Goal: Task Accomplishment & Management: Manage account settings

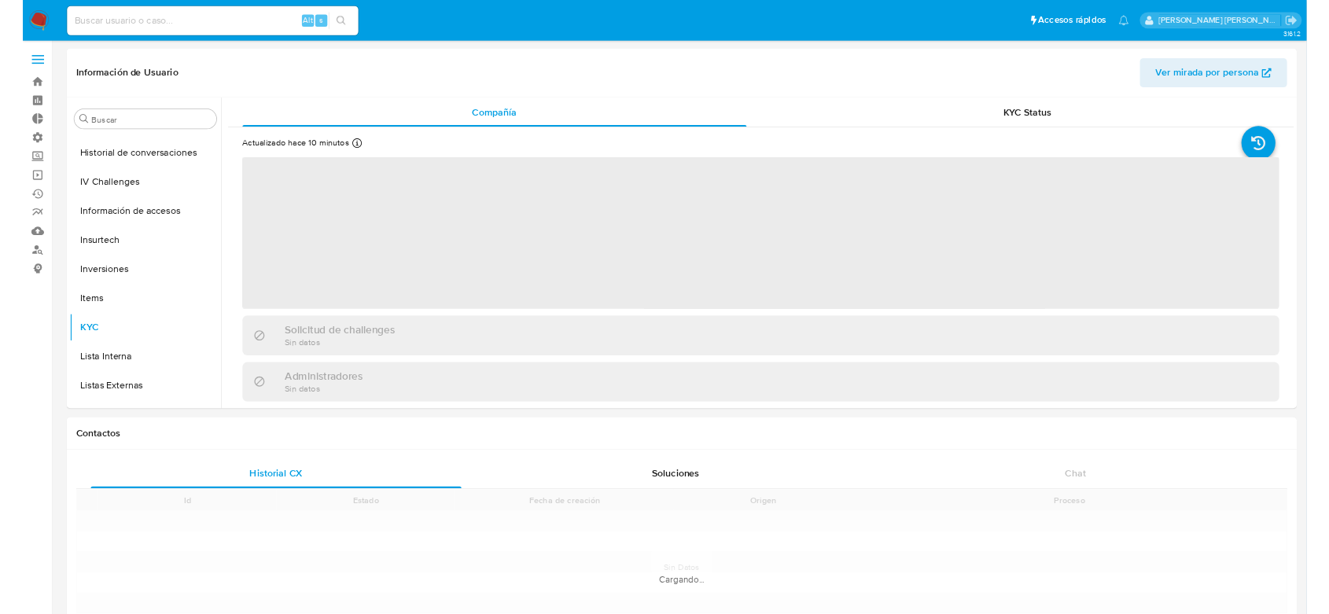
scroll to position [814, 0]
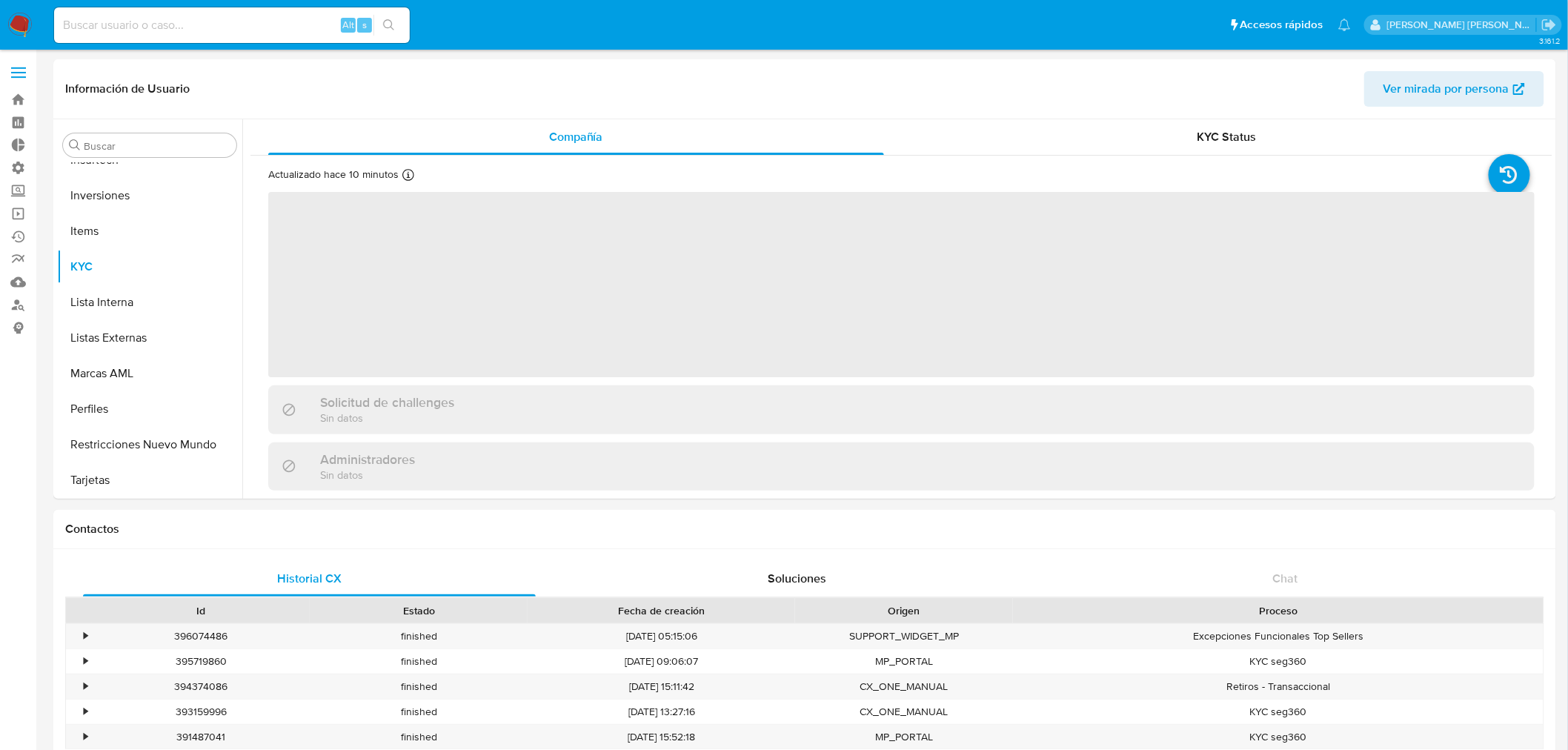
select select "10"
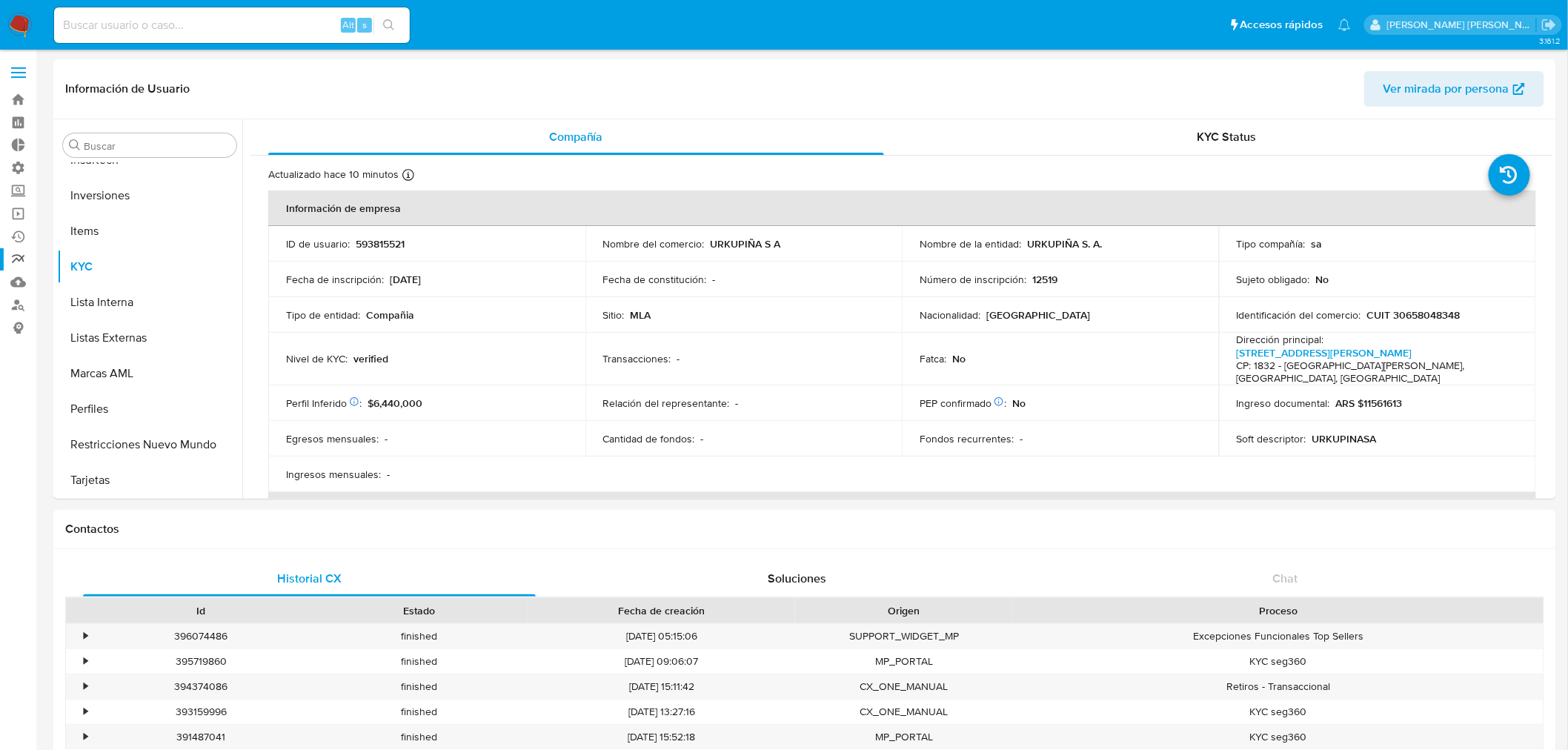
click at [12, 262] on link "Reportes" at bounding box center [88, 259] width 176 height 23
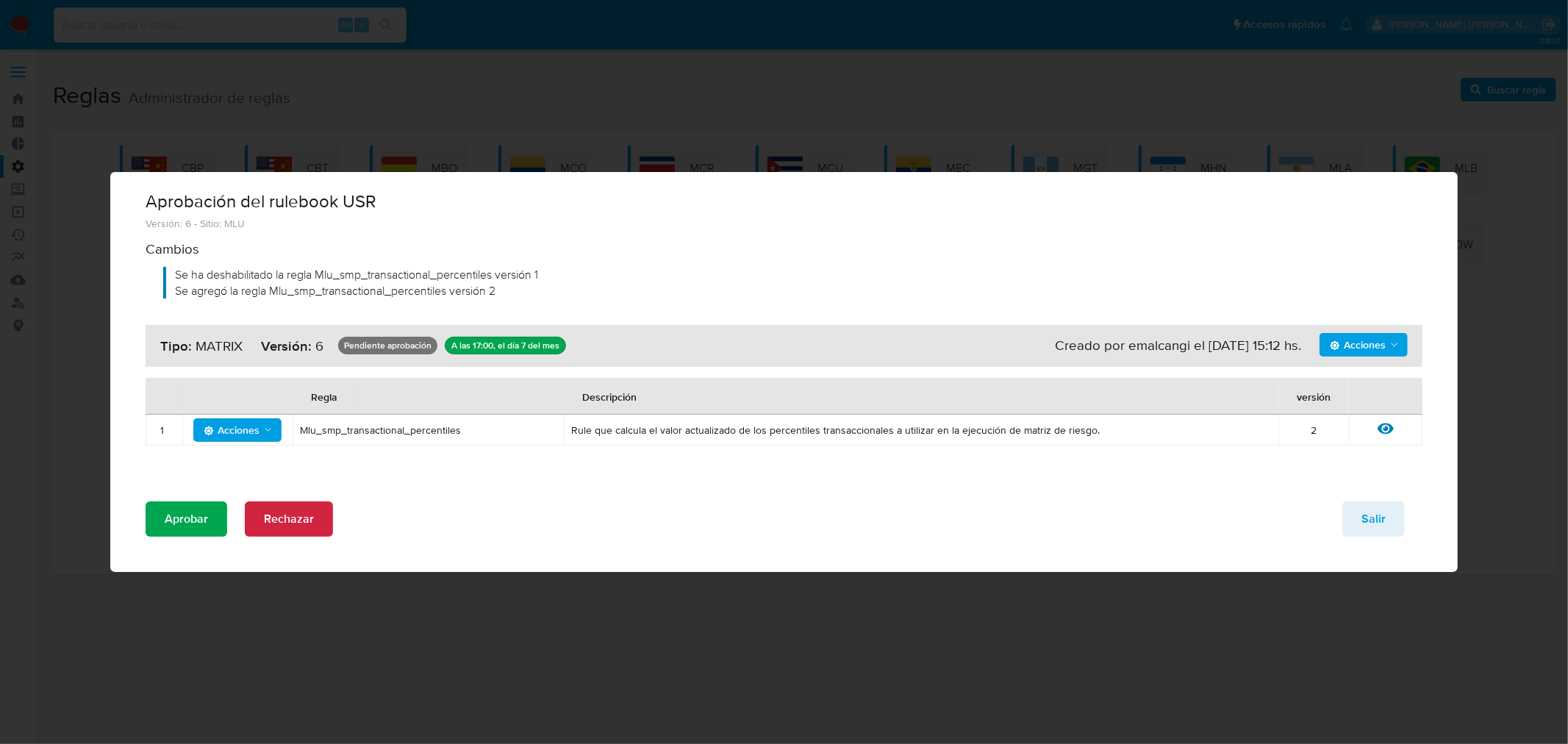
click at [187, 532] on span "Aprobar" at bounding box center [186, 519] width 43 height 33
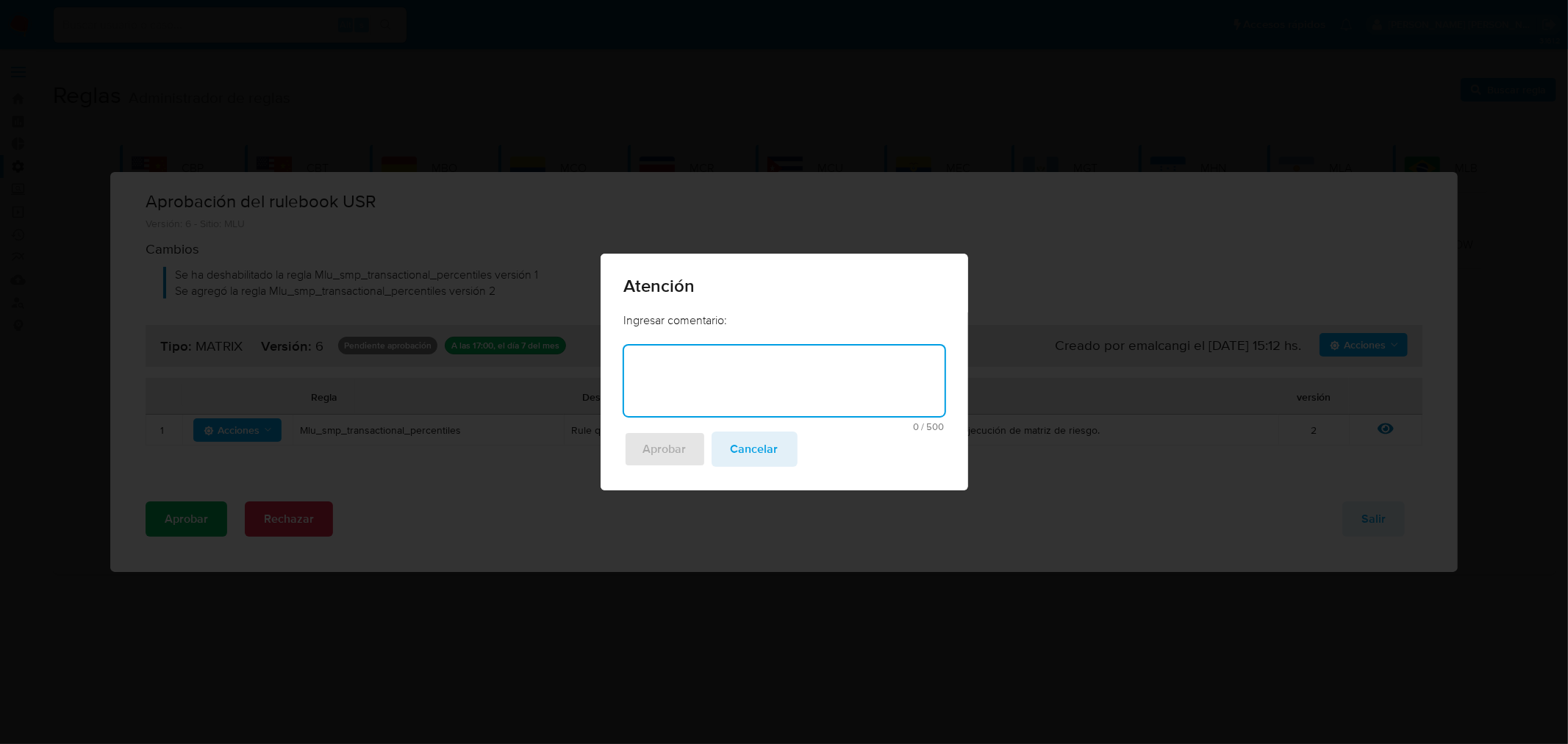
click at [711, 365] on textarea at bounding box center [784, 380] width 321 height 70
drag, startPoint x: 752, startPoint y: 375, endPoint x: 494, endPoint y: 341, distance: 260.2
click at [494, 341] on div "Atención Ingresar comentario: disapprove-approve-reason MU MLU 6 / 500 494 cara…" at bounding box center [784, 372] width 1568 height 744
type textarea "Percentiles MLU"
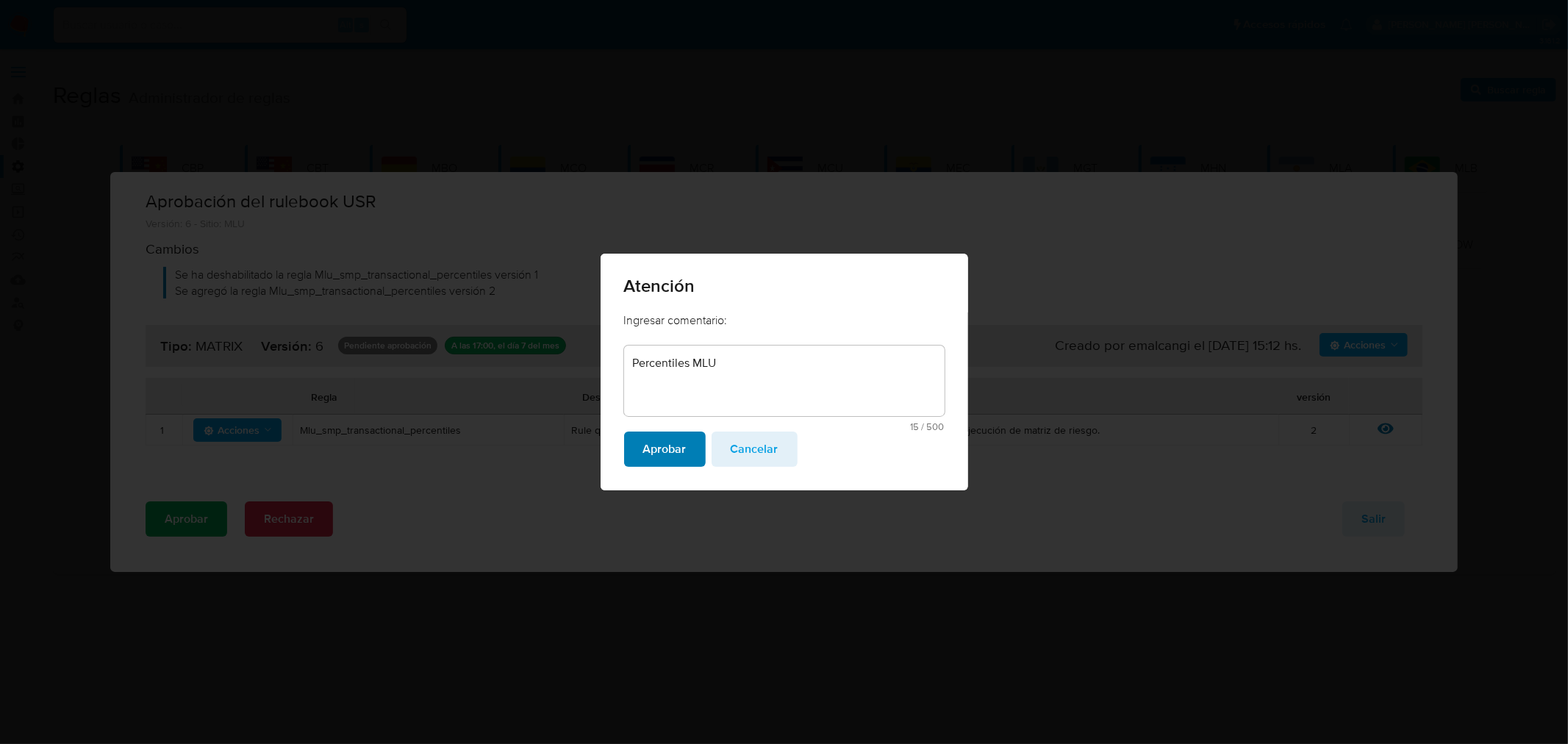
click at [672, 450] on span "Aprobar" at bounding box center [665, 449] width 43 height 33
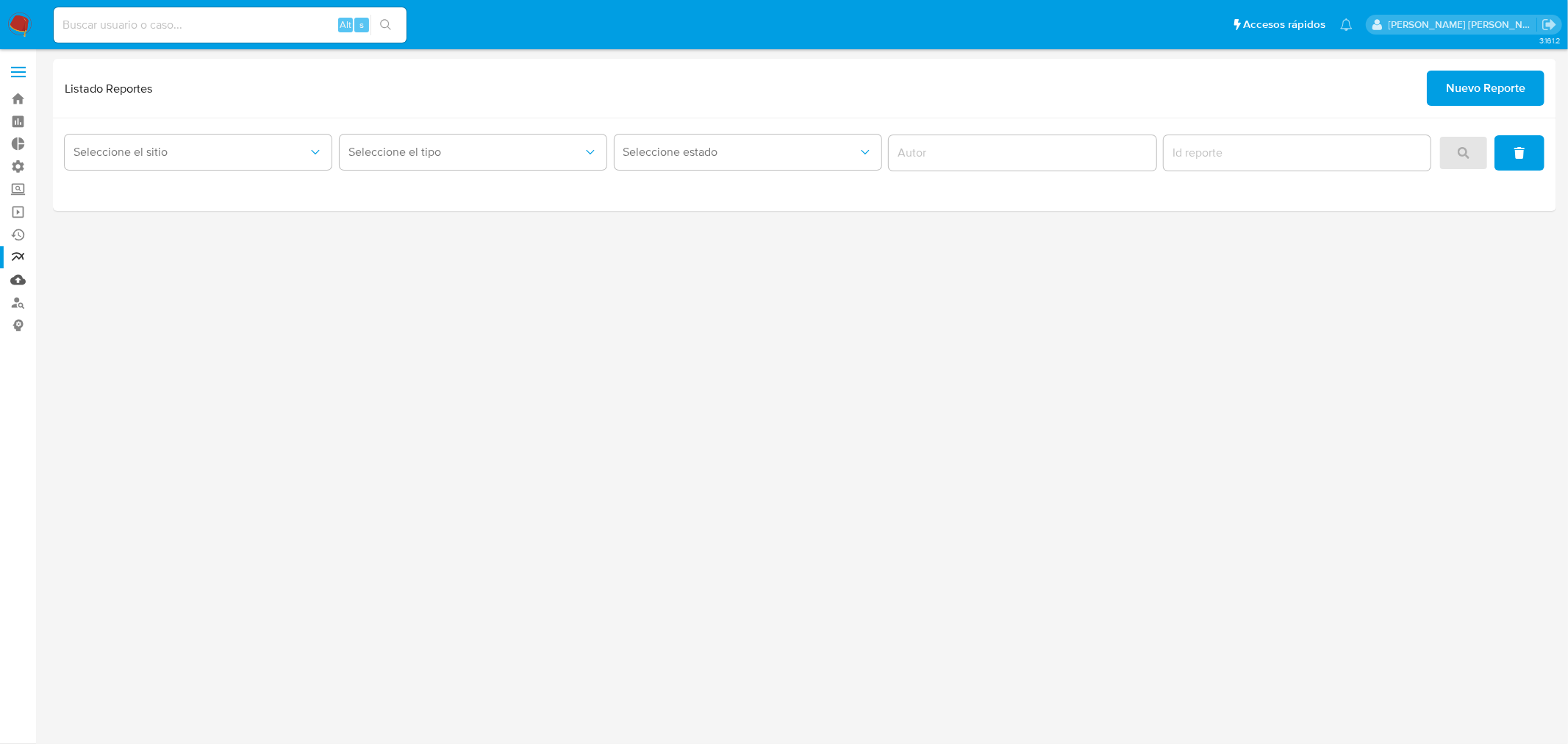
click at [20, 284] on link "Mulan" at bounding box center [87, 279] width 175 height 22
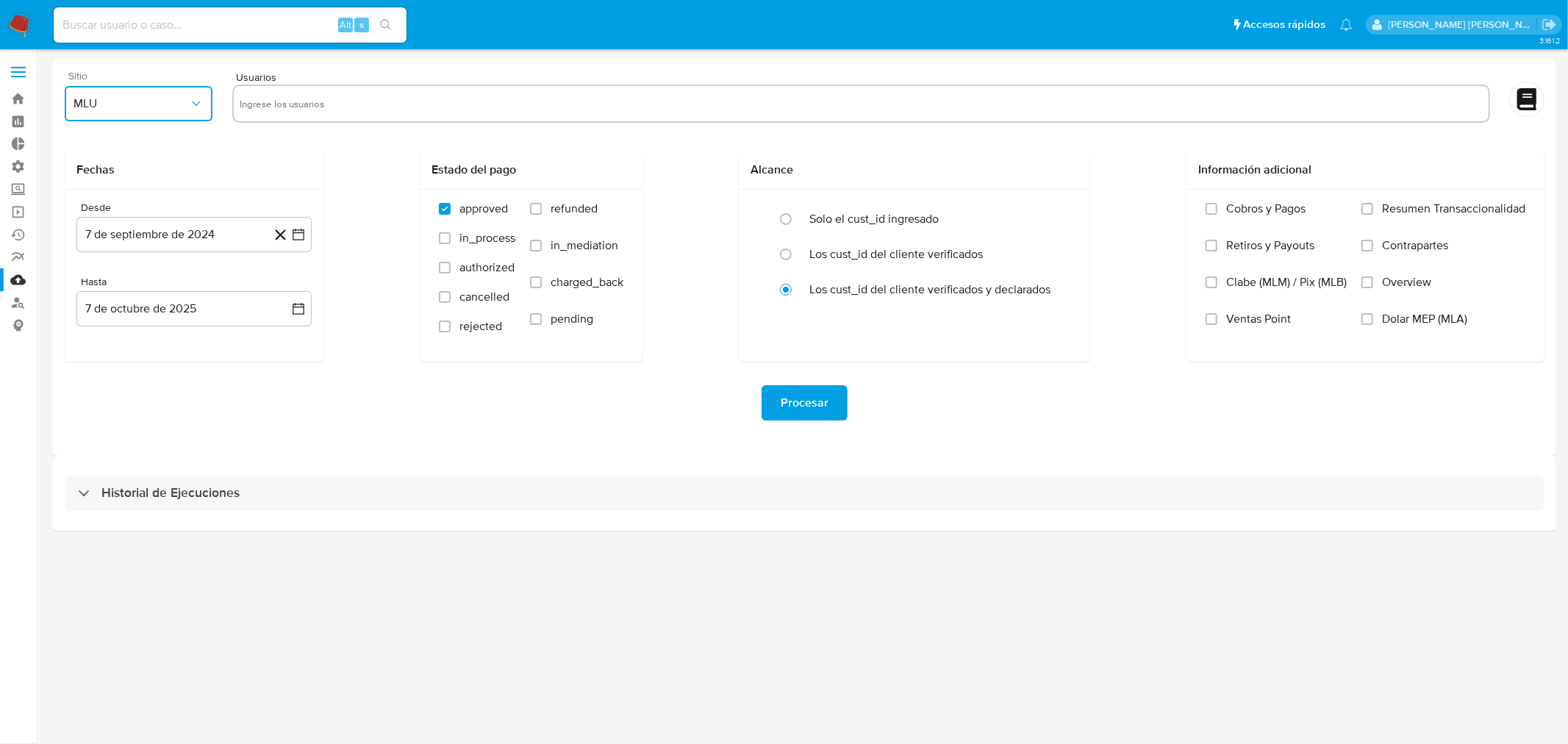
click at [133, 107] on span "MLU" at bounding box center [131, 104] width 115 height 15
click at [112, 317] on div "MLM" at bounding box center [135, 320] width 122 height 36
click at [306, 100] on input "text" at bounding box center [860, 103] width 1243 height 23
type input "1181083491"
click at [293, 231] on icon "button" at bounding box center [298, 235] width 12 height 12
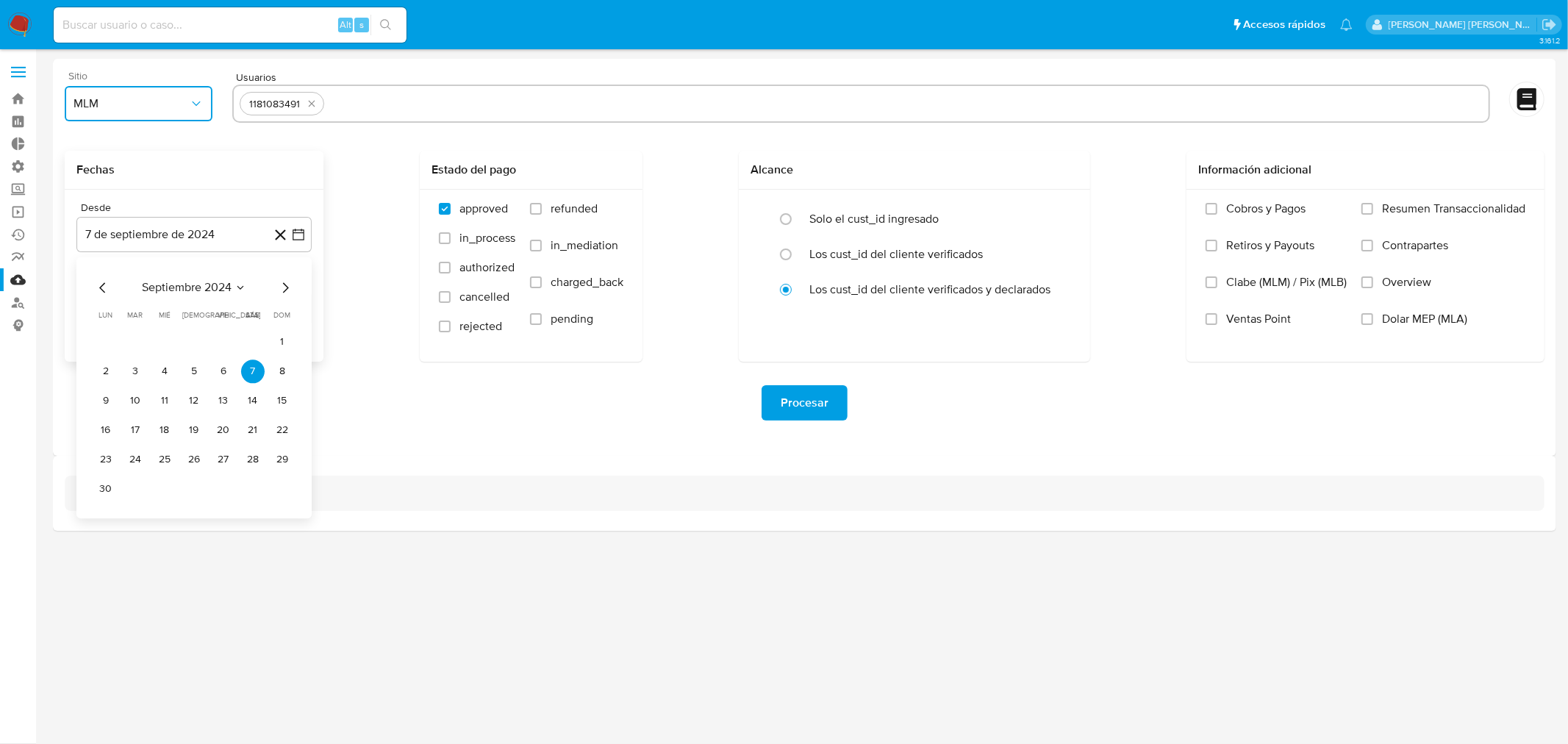
click at [218, 283] on span "septiembre 2024" at bounding box center [187, 288] width 90 height 15
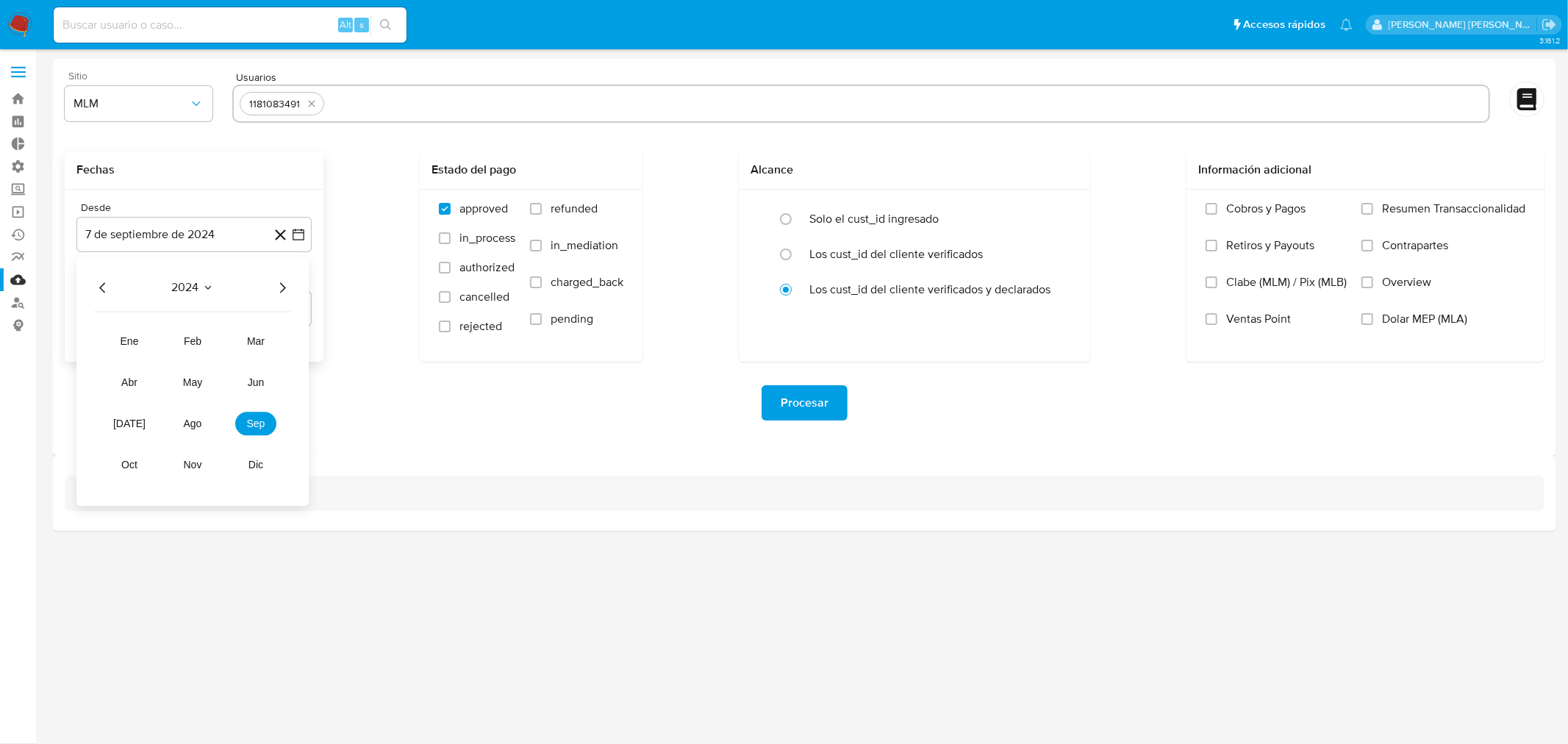
drag, startPoint x: 285, startPoint y: 284, endPoint x: 237, endPoint y: 318, distance: 58.8
click at [285, 283] on icon "Año siguiente" at bounding box center [281, 287] width 18 height 18
click at [125, 338] on span "ene" at bounding box center [130, 341] width 19 height 12
click at [163, 336] on button "1" at bounding box center [165, 341] width 23 height 23
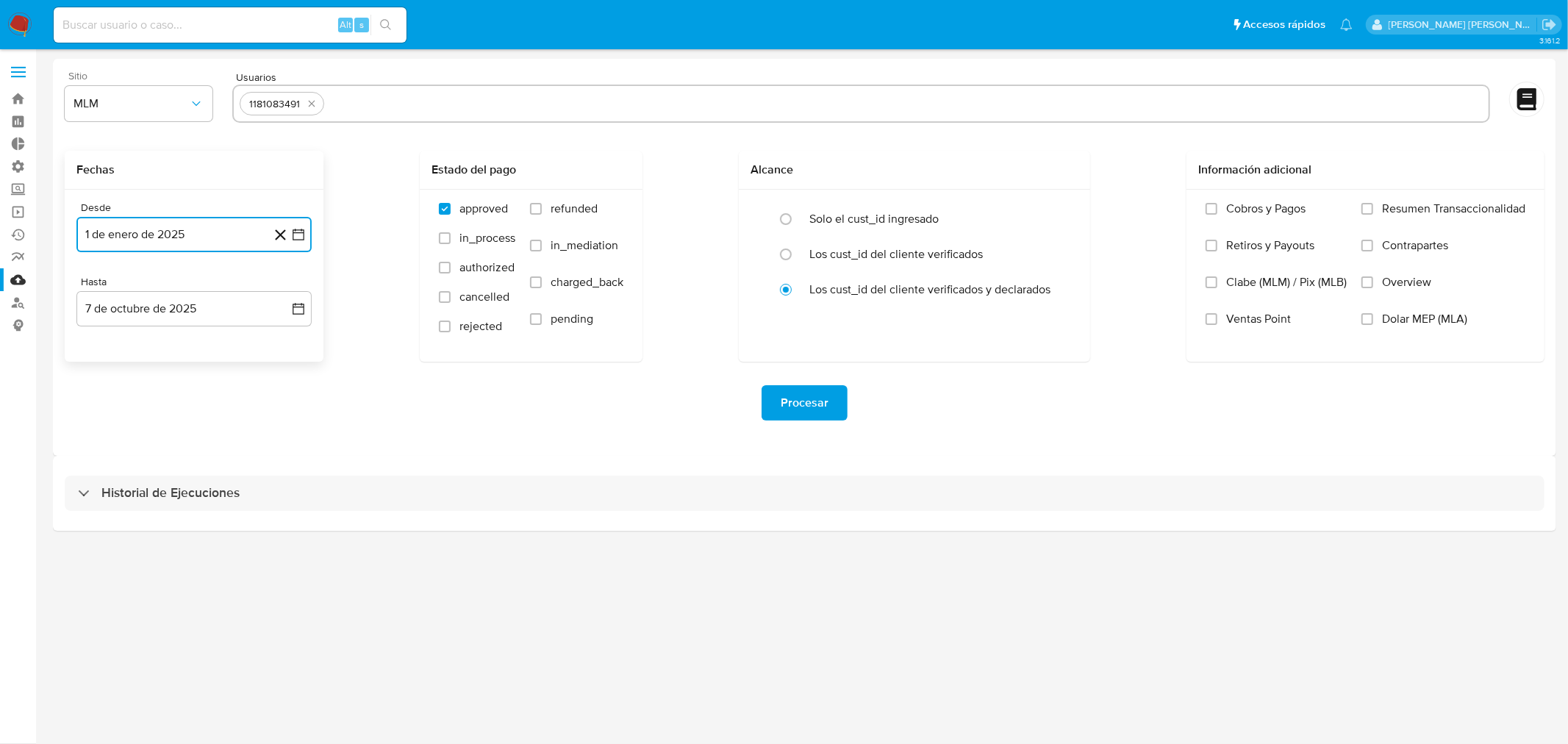
click at [189, 240] on button "1 de enero de 2025" at bounding box center [194, 235] width 236 height 36
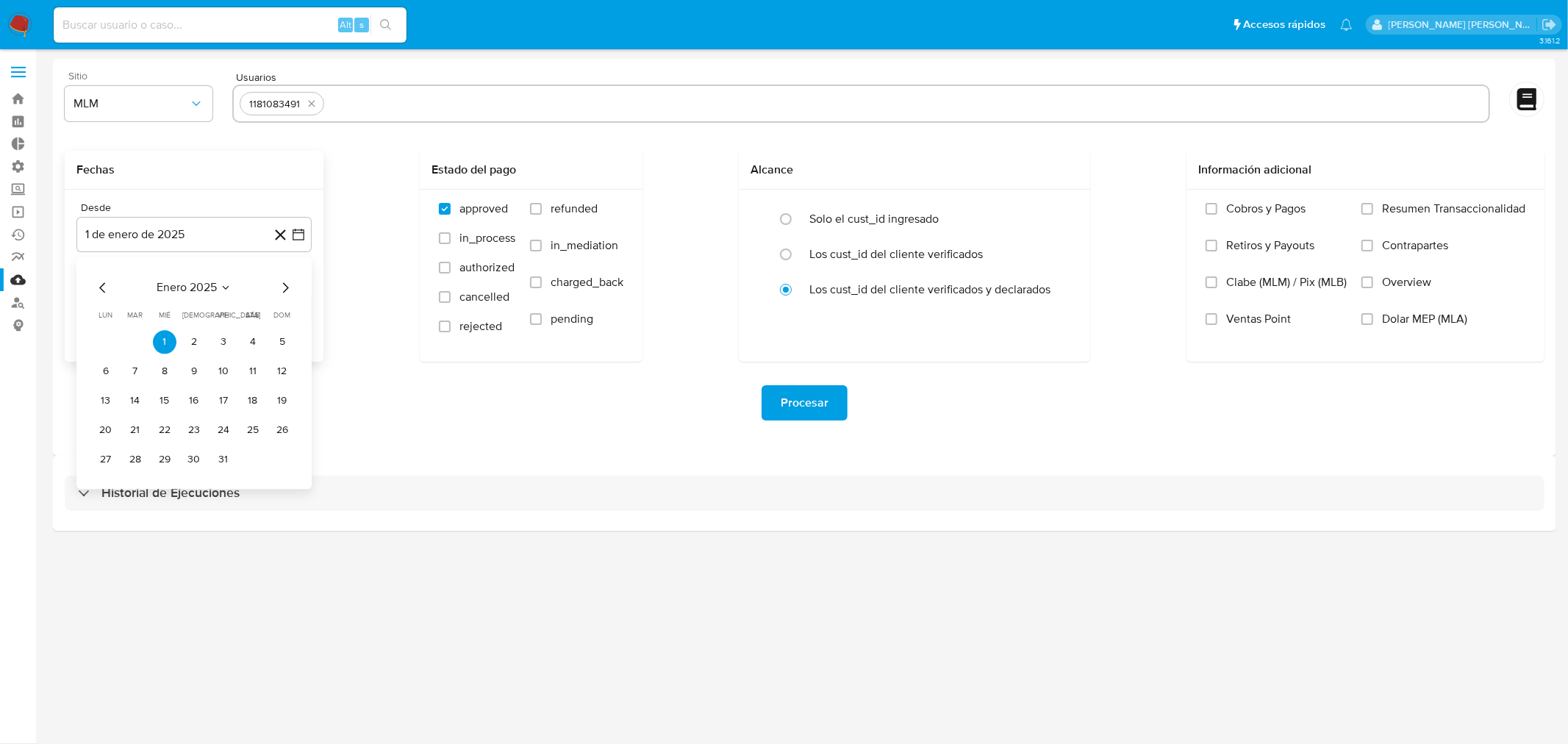
click at [294, 290] on div "enero 2025 enero 2025 lun lunes mar martes mié miércoles jue jueves vie viernes…" at bounding box center [194, 372] width 236 height 232
click at [293, 289] on icon "Mes siguiente" at bounding box center [285, 287] width 18 height 18
click at [288, 289] on icon "Mes siguiente" at bounding box center [285, 287] width 18 height 18
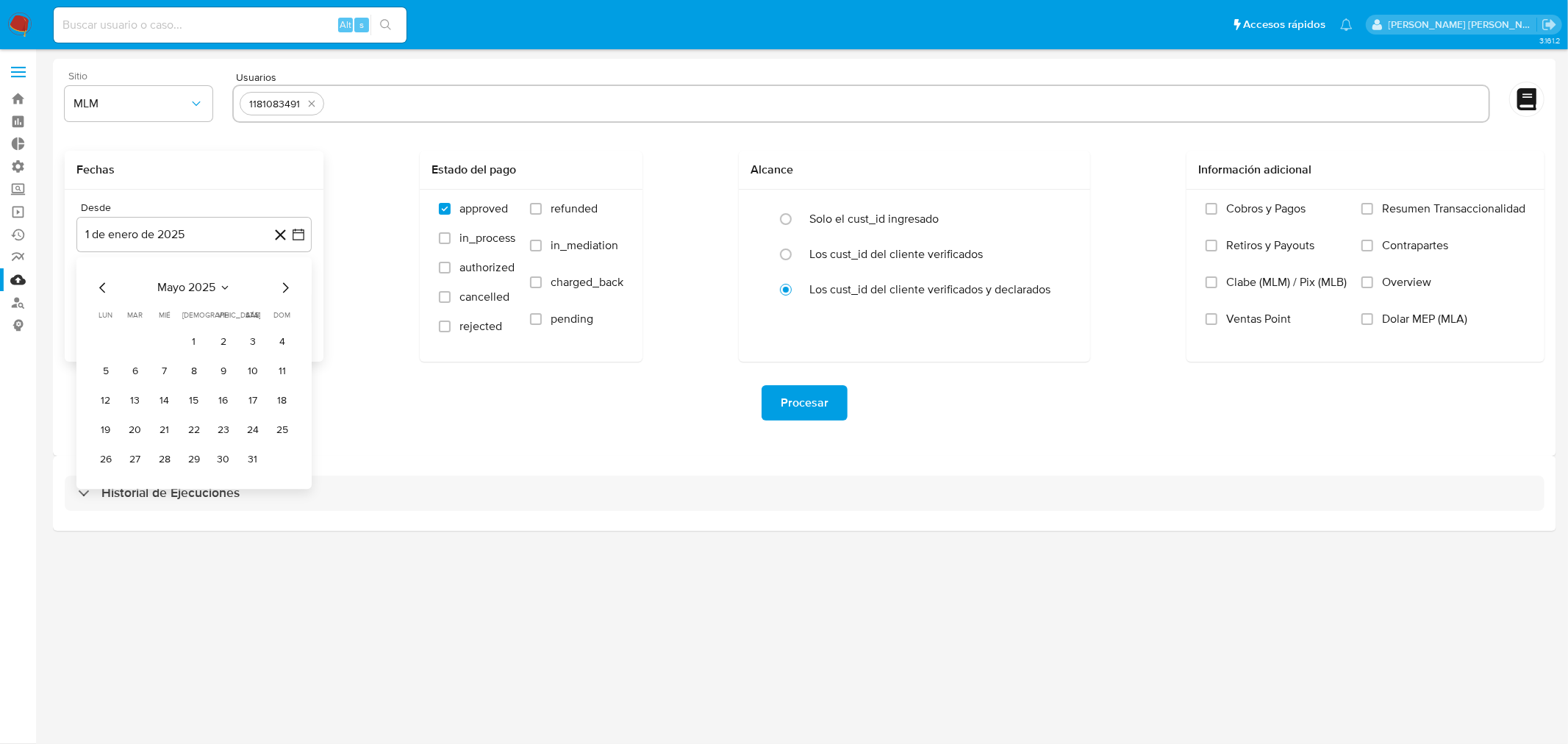
click at [200, 336] on button "1" at bounding box center [194, 341] width 23 height 23
click at [838, 218] on label "Solo el cust_id ingresado" at bounding box center [874, 219] width 129 height 15
click at [798, 218] on input "radio" at bounding box center [785, 219] width 23 height 23
radio input "true"
click at [809, 406] on span "Procesar" at bounding box center [804, 403] width 48 height 33
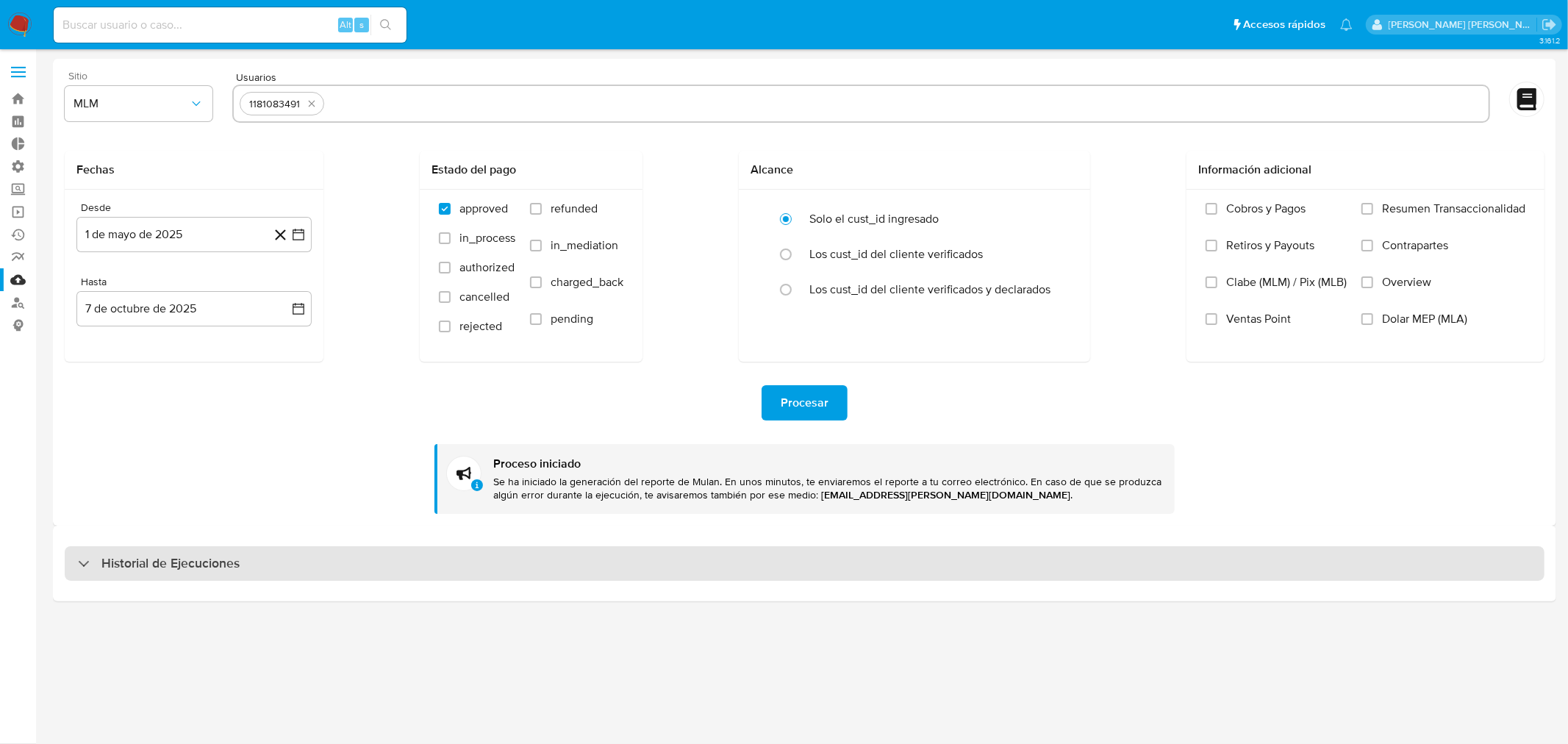
click at [210, 556] on h3 "Historial de Ejecuciones" at bounding box center [170, 564] width 138 height 18
select select "10"
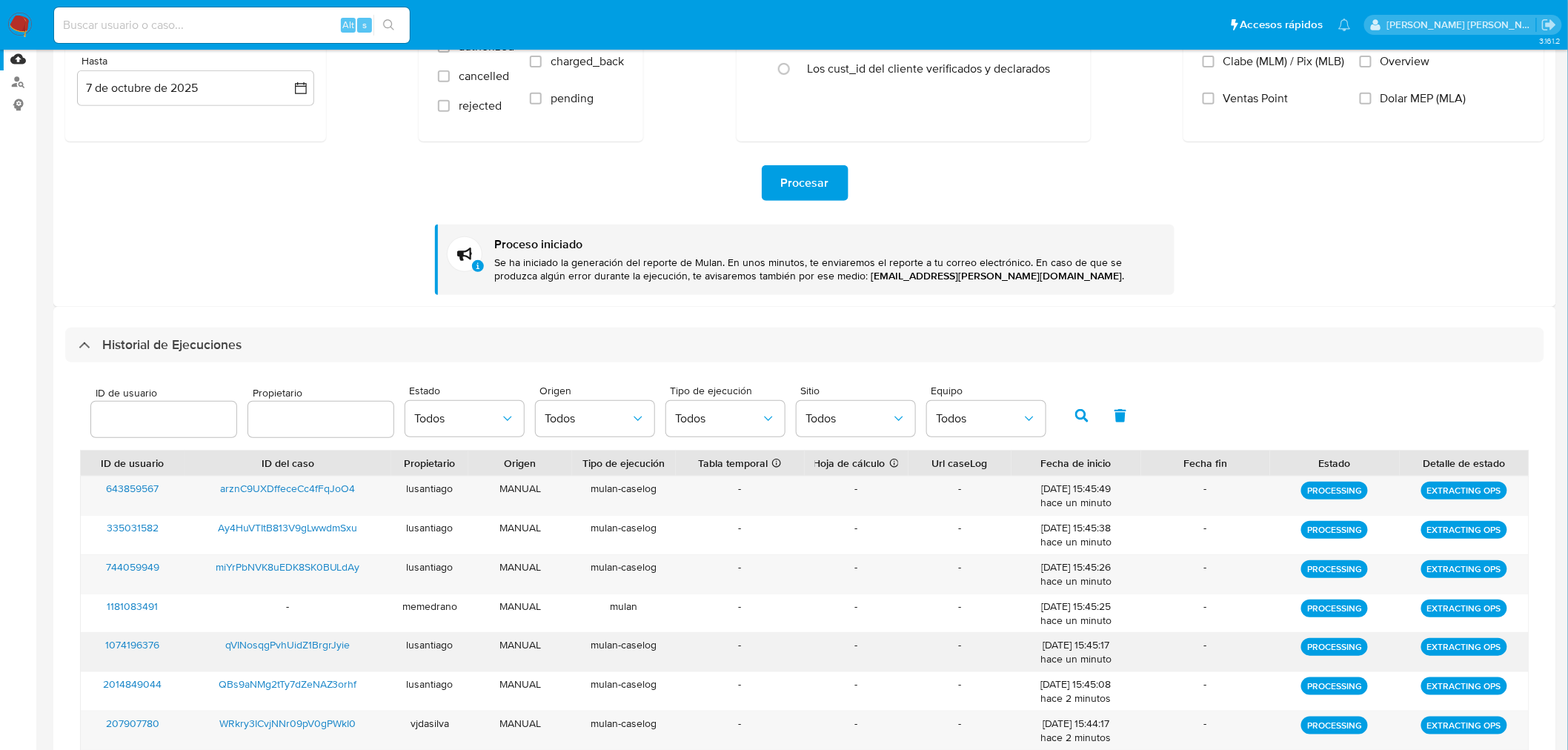
scroll to position [247, 0]
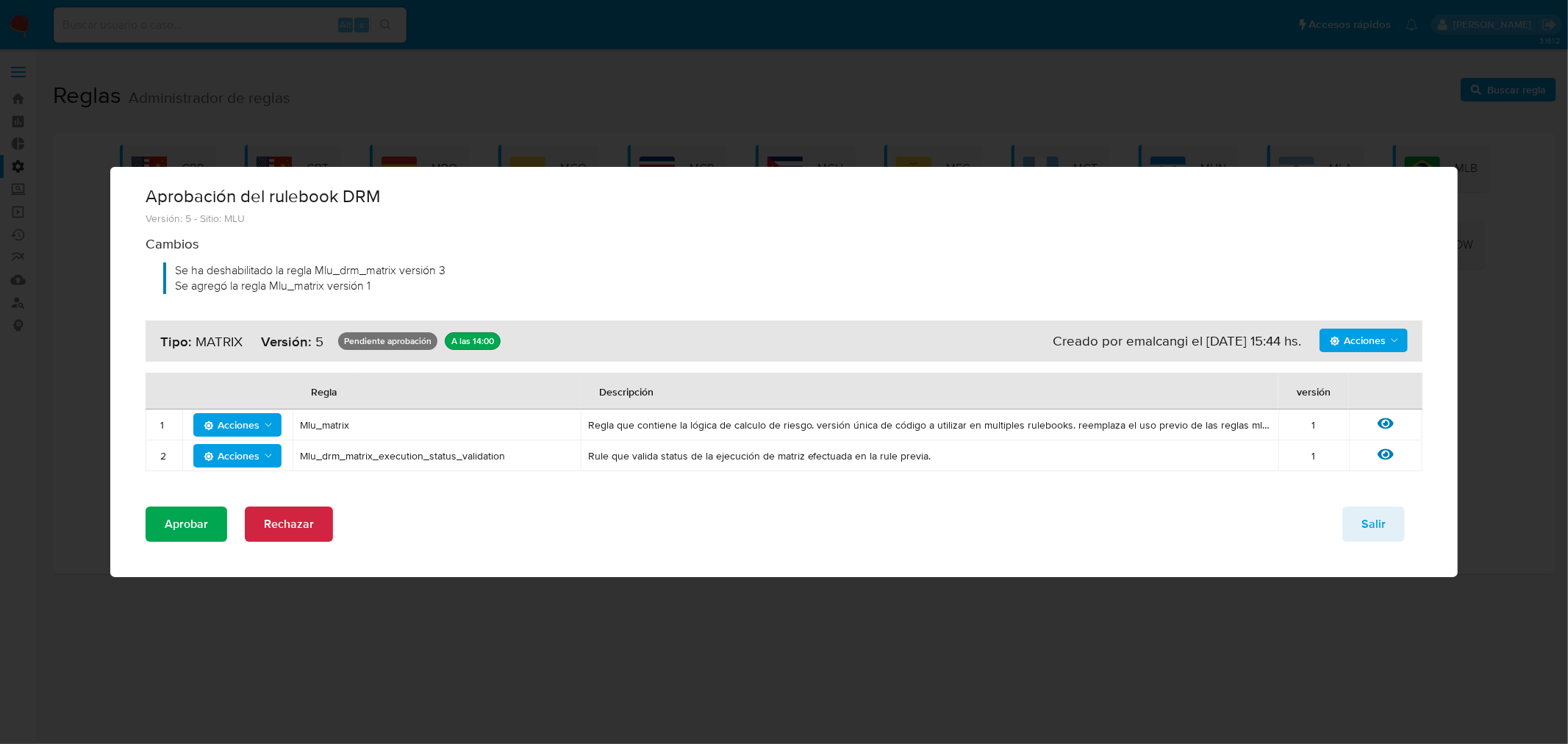
click at [188, 521] on span "Aprobar" at bounding box center [186, 523] width 43 height 33
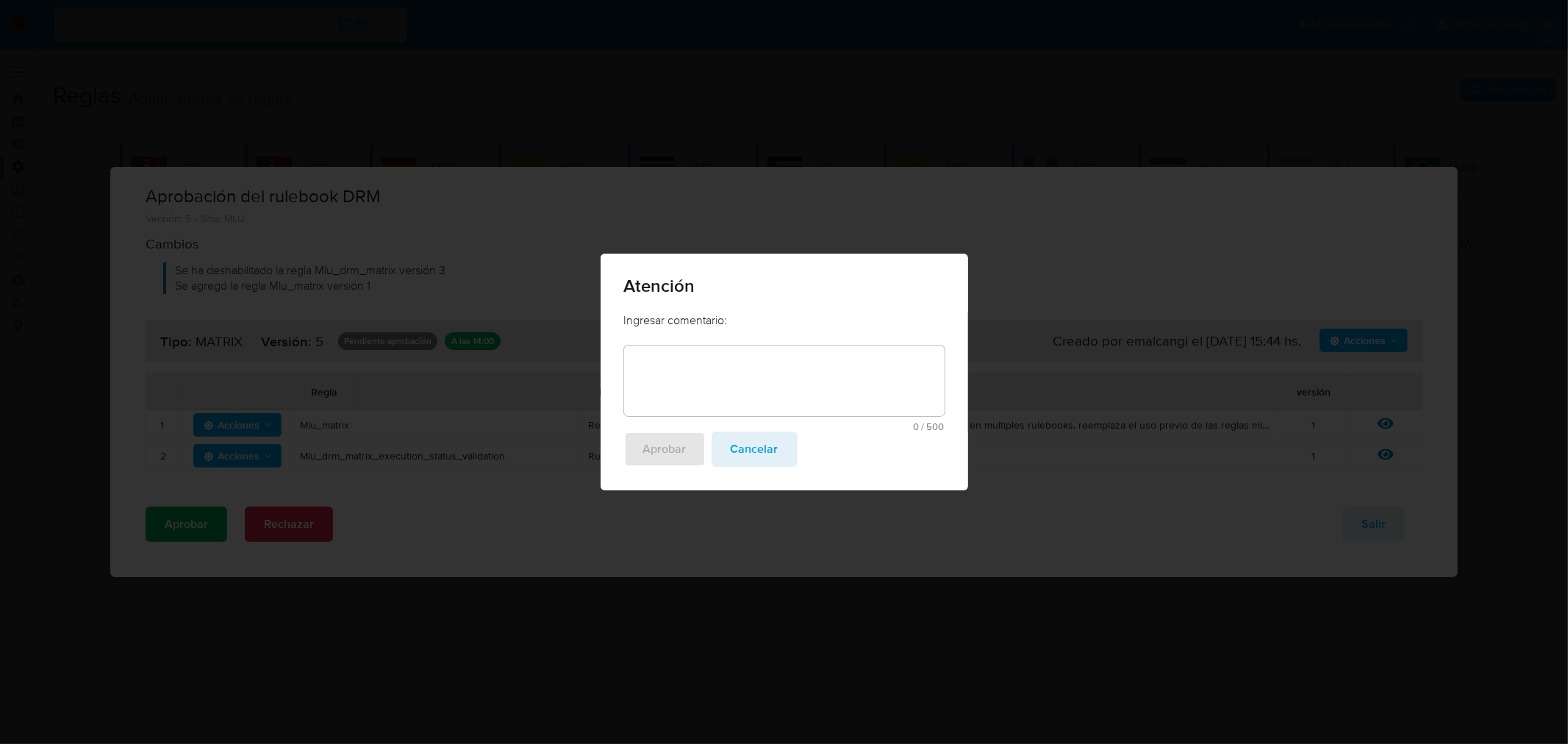
click at [878, 393] on textarea at bounding box center [784, 380] width 321 height 70
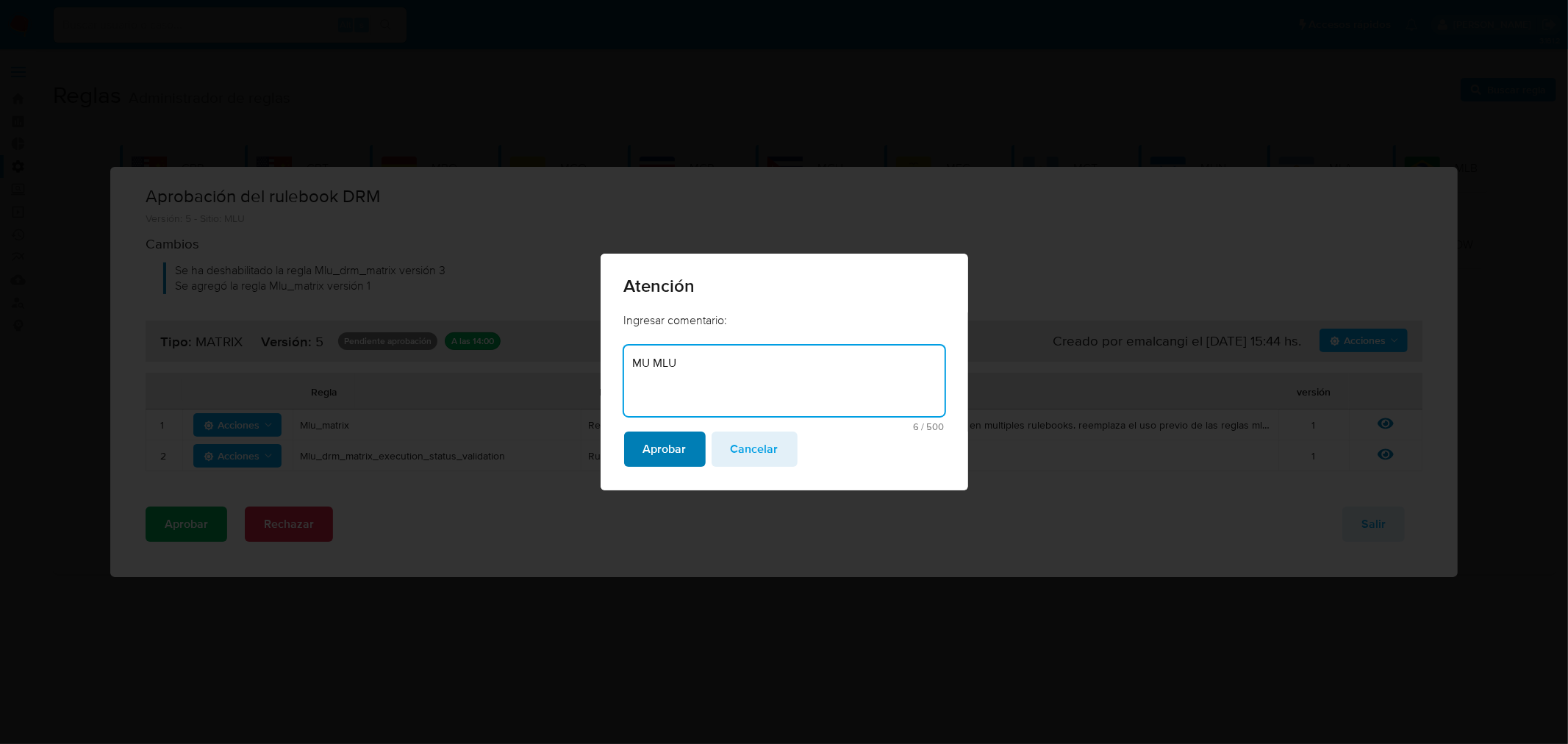
type textarea "MU MLU"
click at [664, 451] on span "Aprobar" at bounding box center [665, 449] width 43 height 33
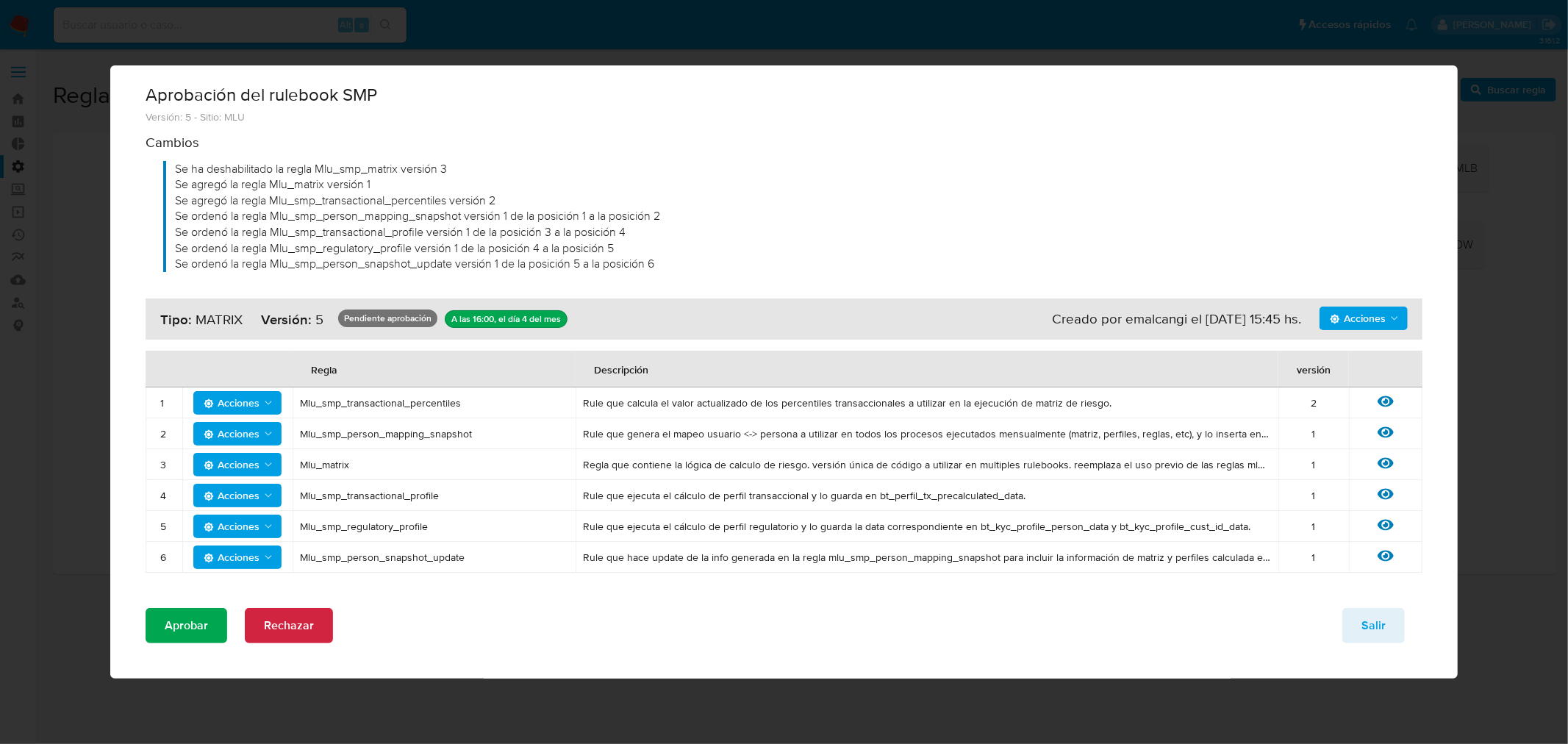
click at [182, 626] on span "Aprobar" at bounding box center [186, 625] width 43 height 33
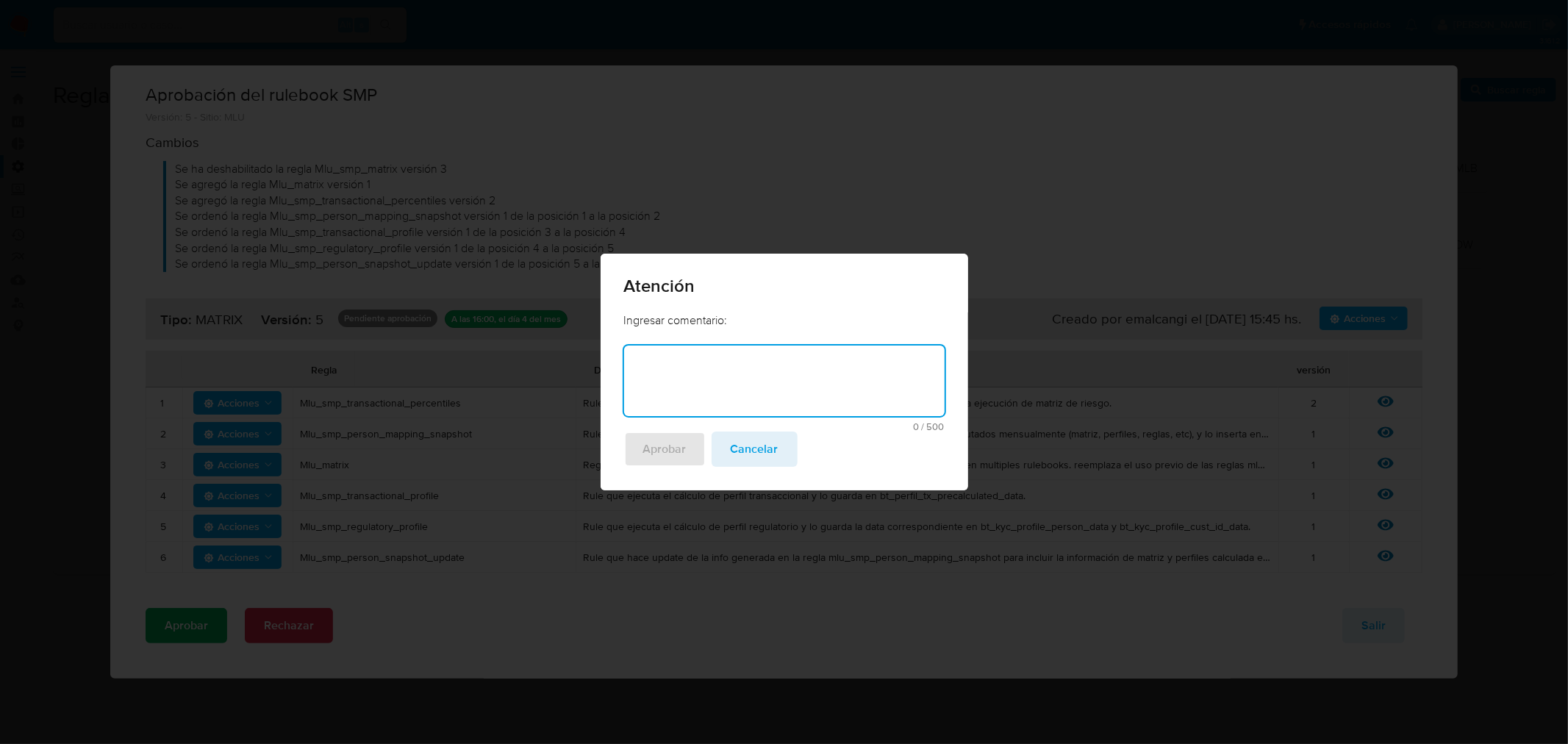
click at [829, 393] on textarea at bounding box center [784, 380] width 321 height 70
type textarea "MLU MU Mensual"
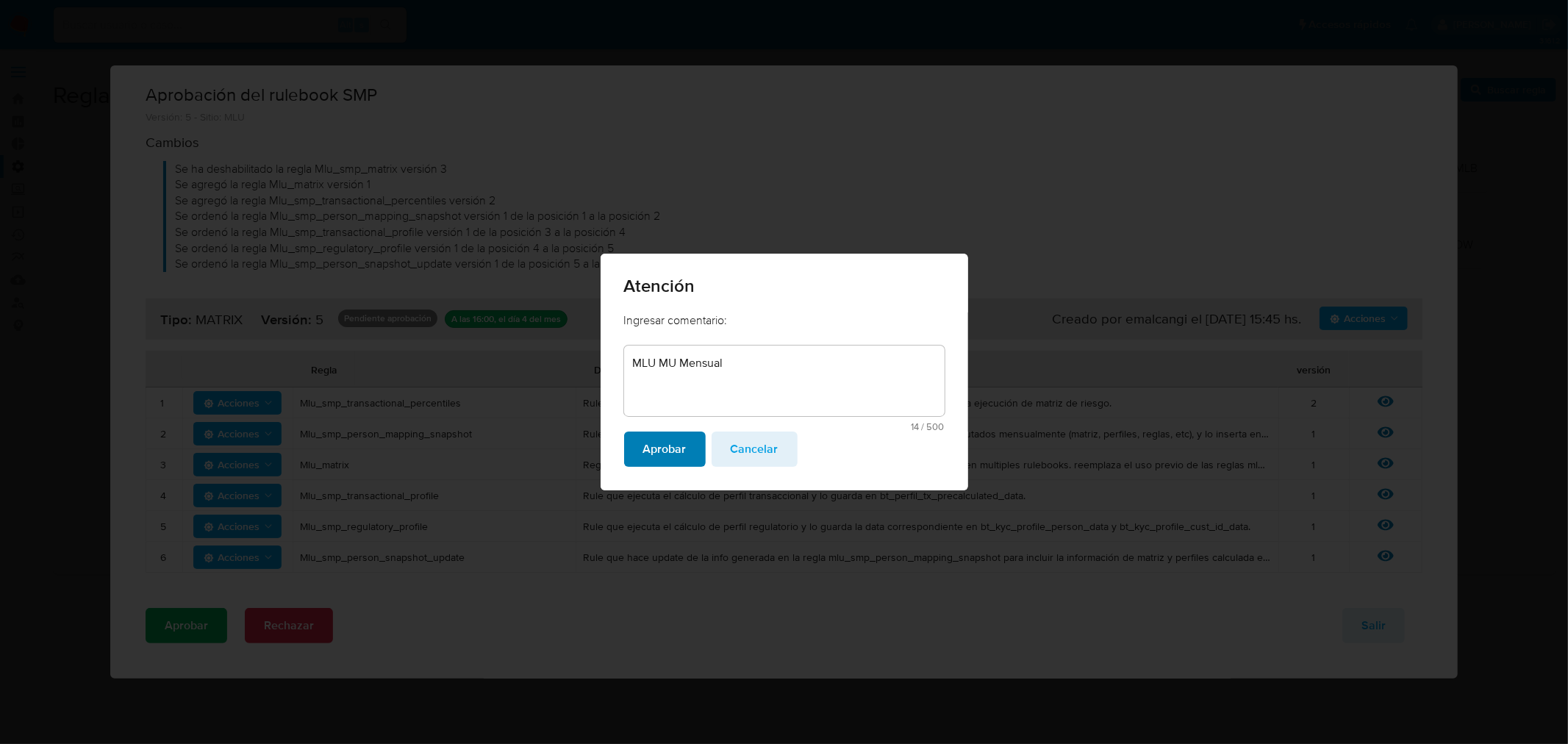
click at [648, 454] on span "Aprobar" at bounding box center [665, 449] width 43 height 33
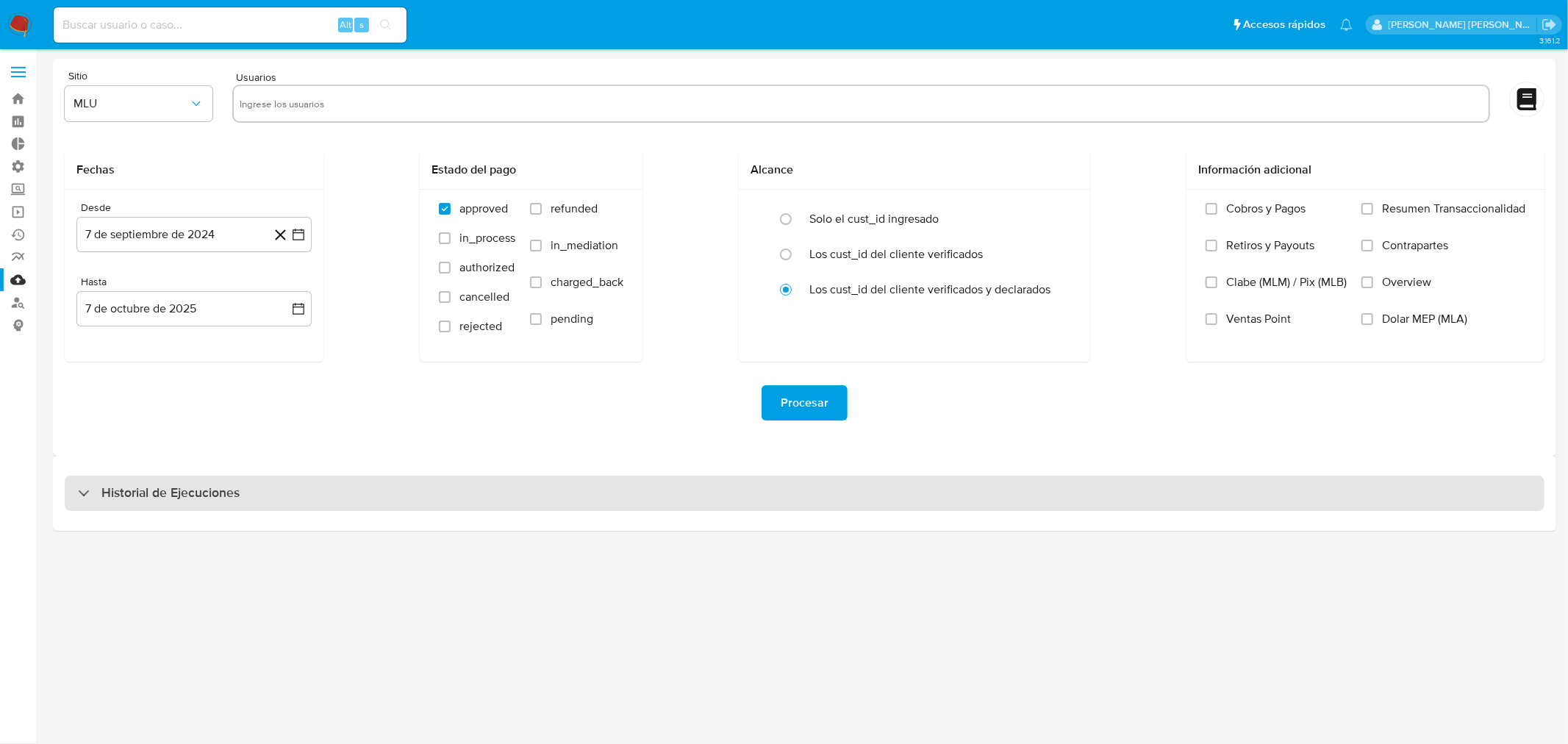
click at [194, 500] on h3 "Historial de Ejecuciones" at bounding box center [170, 493] width 138 height 18
select select "10"
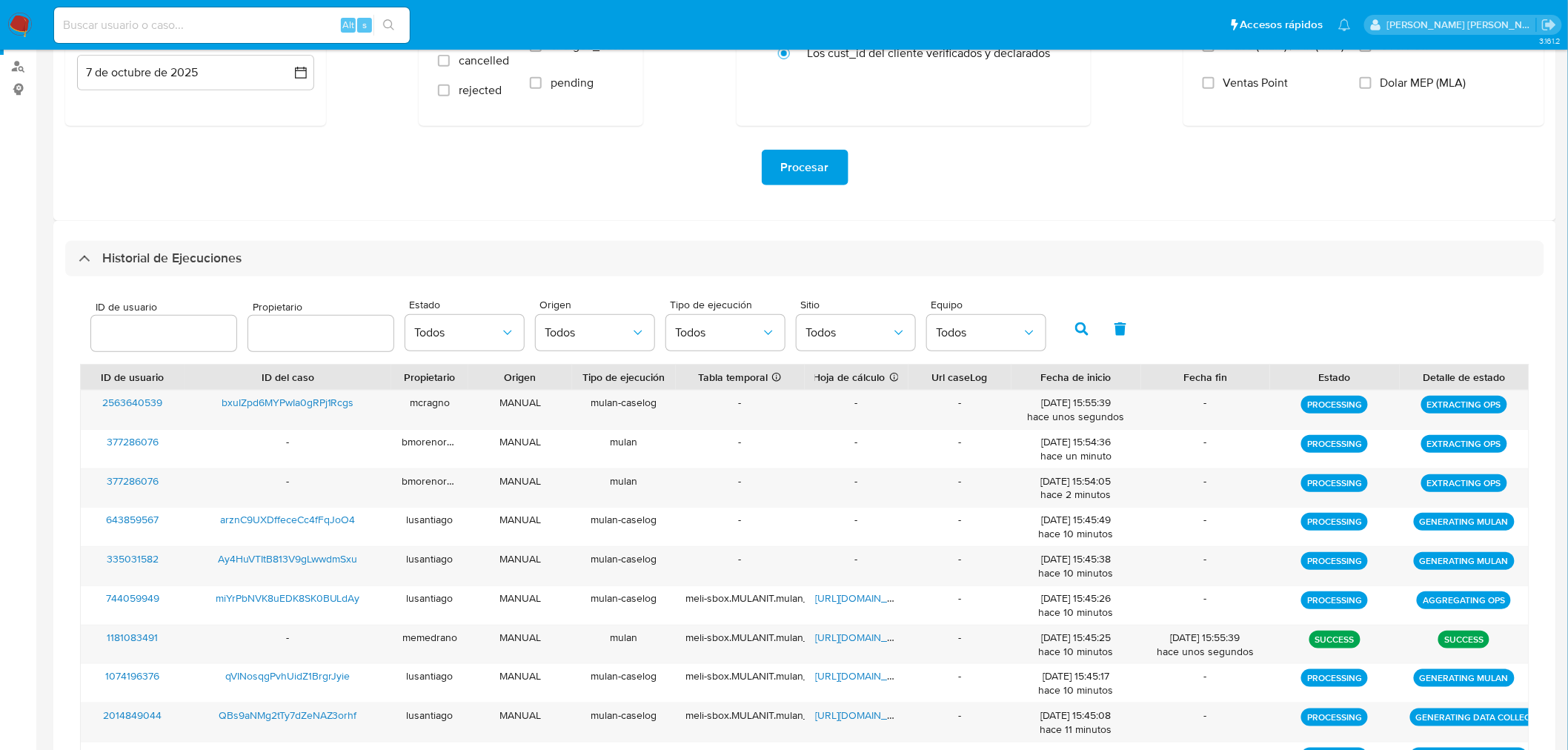
scroll to position [247, 0]
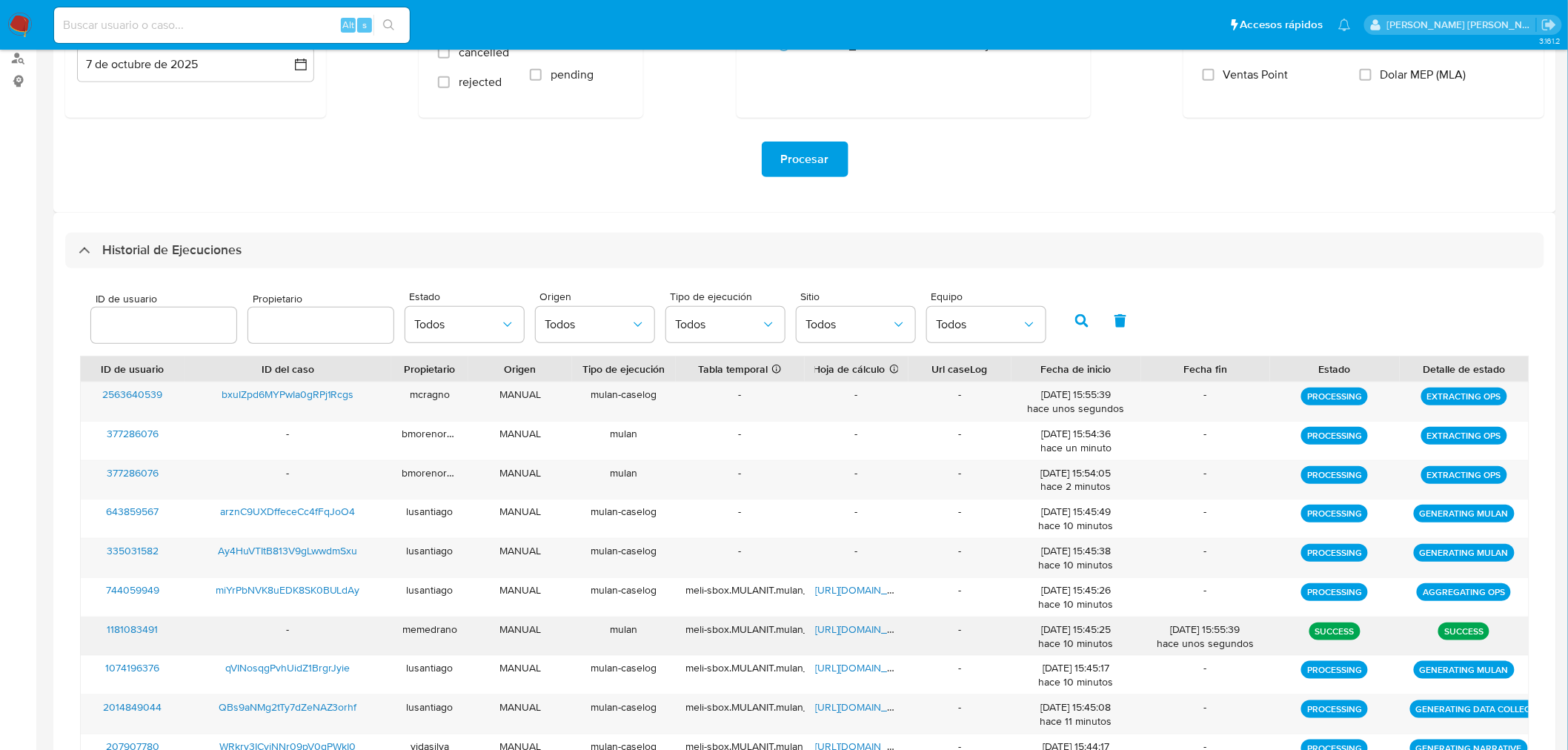
click at [859, 631] on span "[URL][DOMAIN_NAME]" at bounding box center [866, 629] width 102 height 15
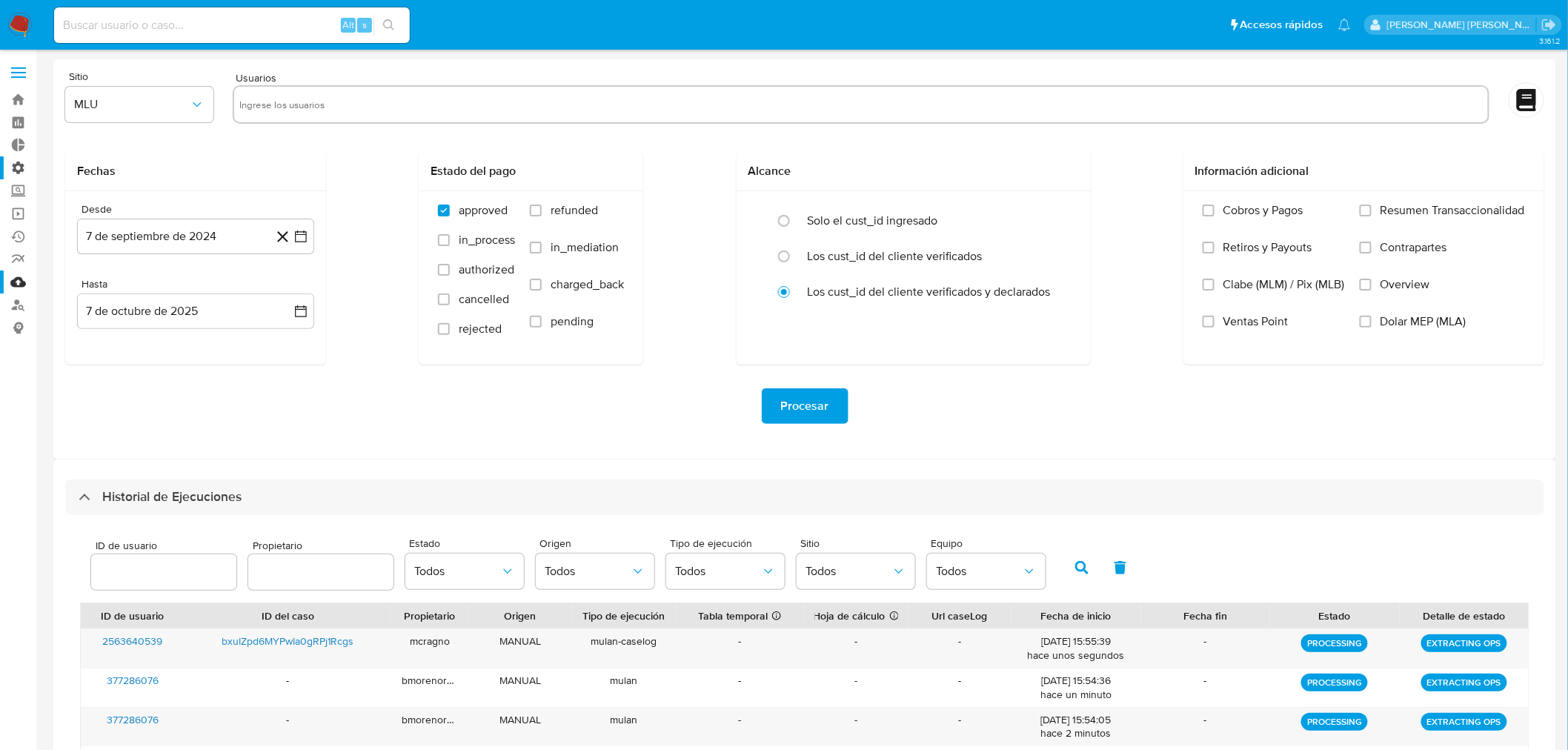
click at [11, 169] on label "Administración" at bounding box center [88, 168] width 176 height 23
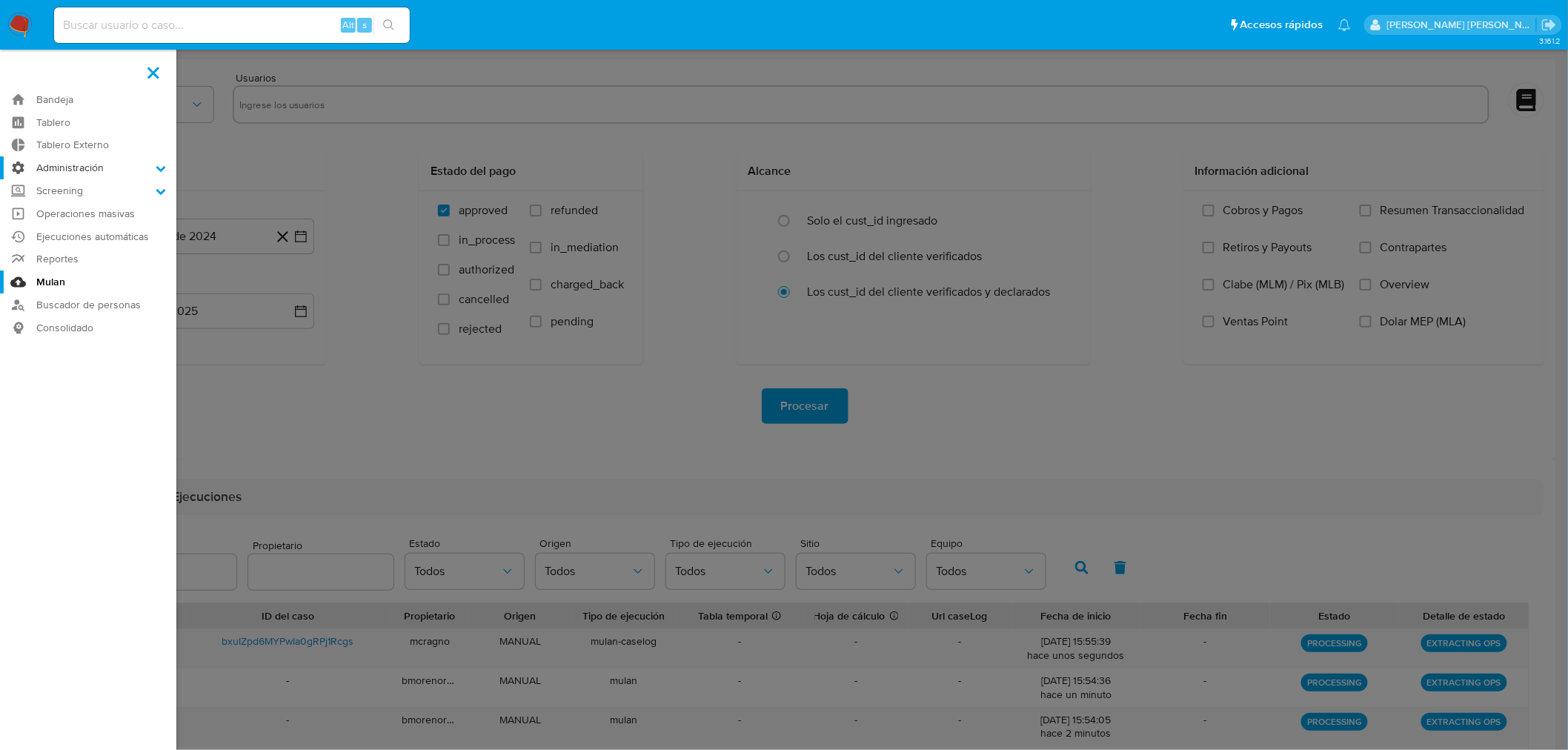
click at [0, 0] on input "Administración" at bounding box center [0, 0] width 0 height 0
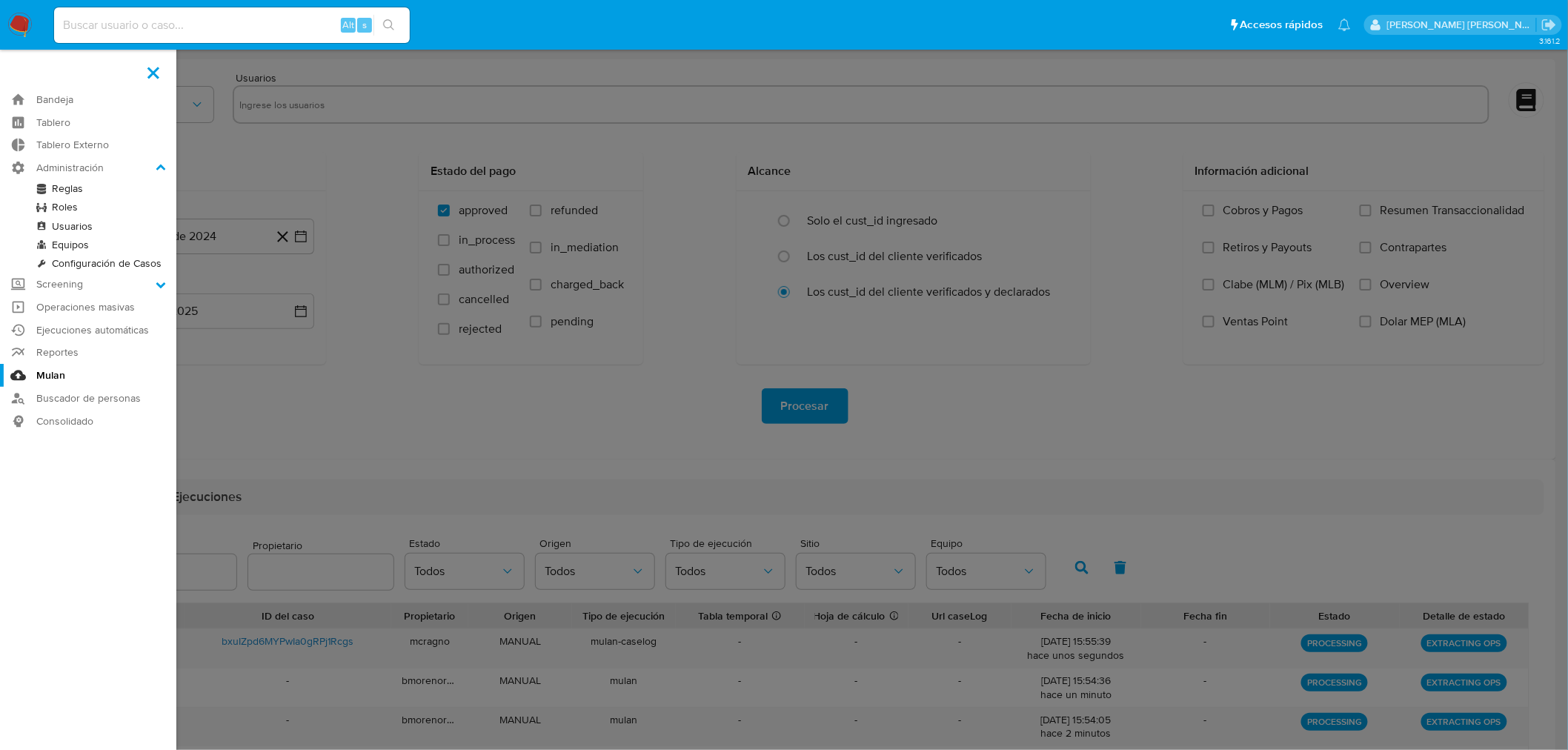
click at [65, 184] on link "Reglas" at bounding box center [88, 188] width 176 height 19
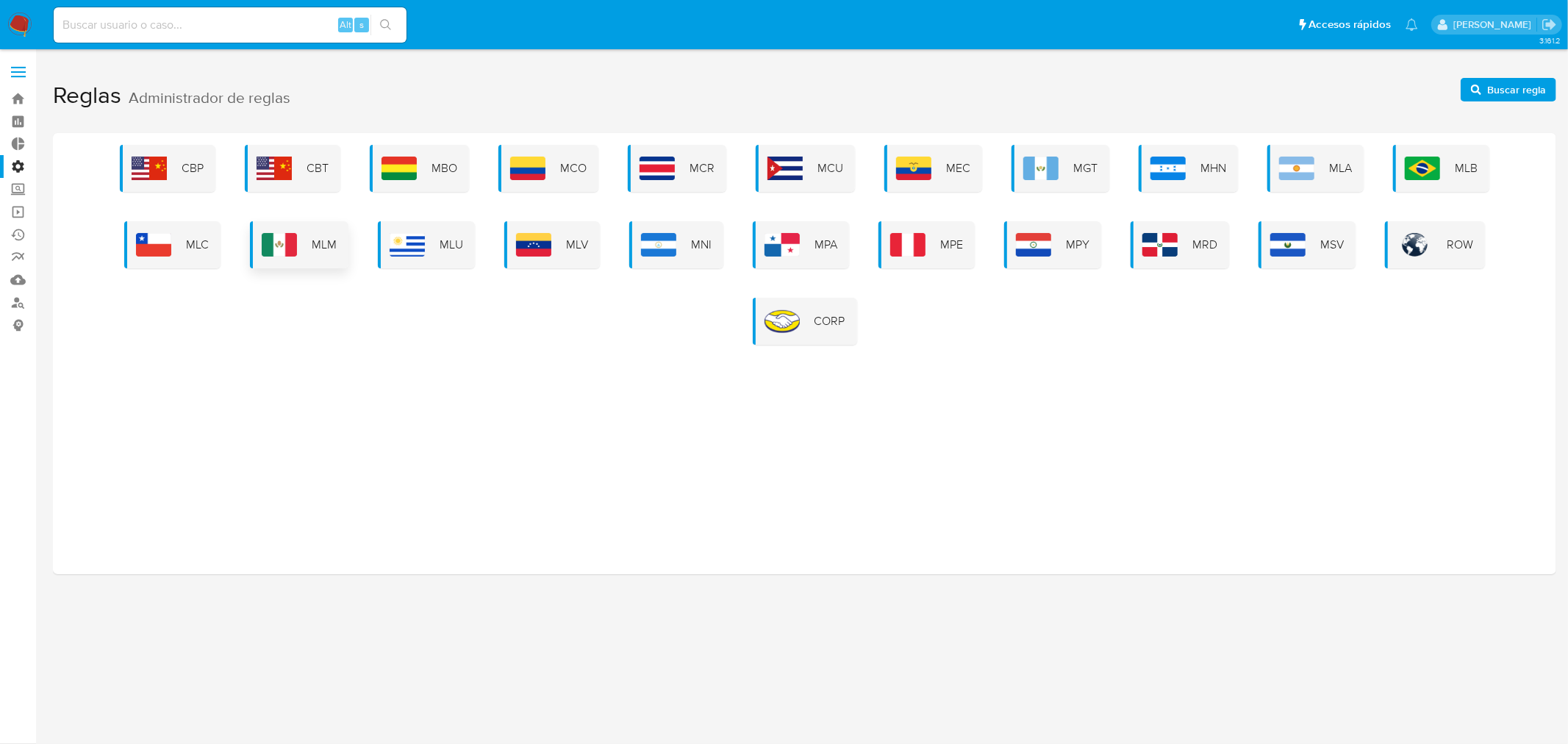
click at [331, 246] on span "MLM" at bounding box center [324, 244] width 25 height 16
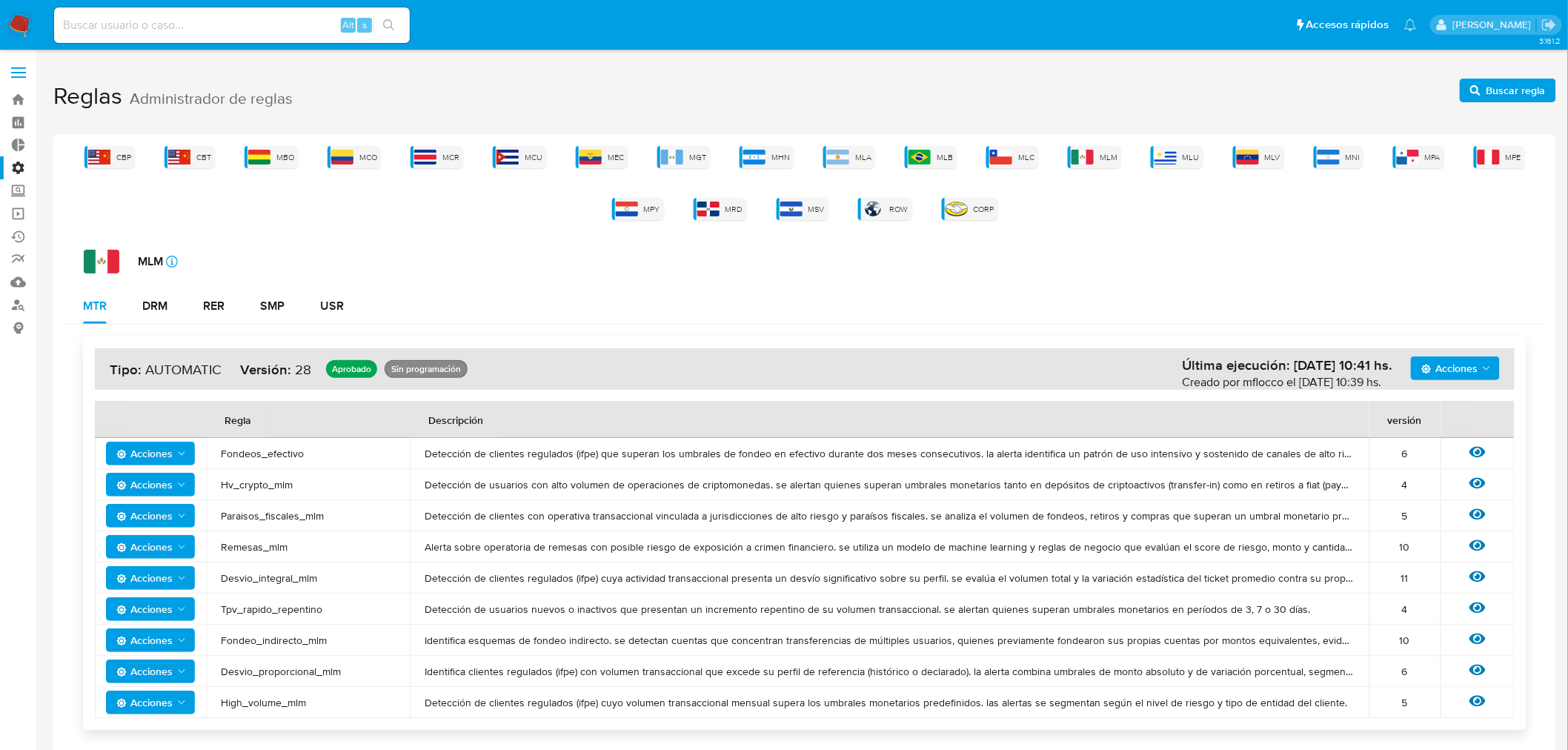
click at [1478, 367] on span "Acciones" at bounding box center [1456, 368] width 71 height 21
click at [1446, 409] on button "Ver historico" at bounding box center [1455, 405] width 134 height 36
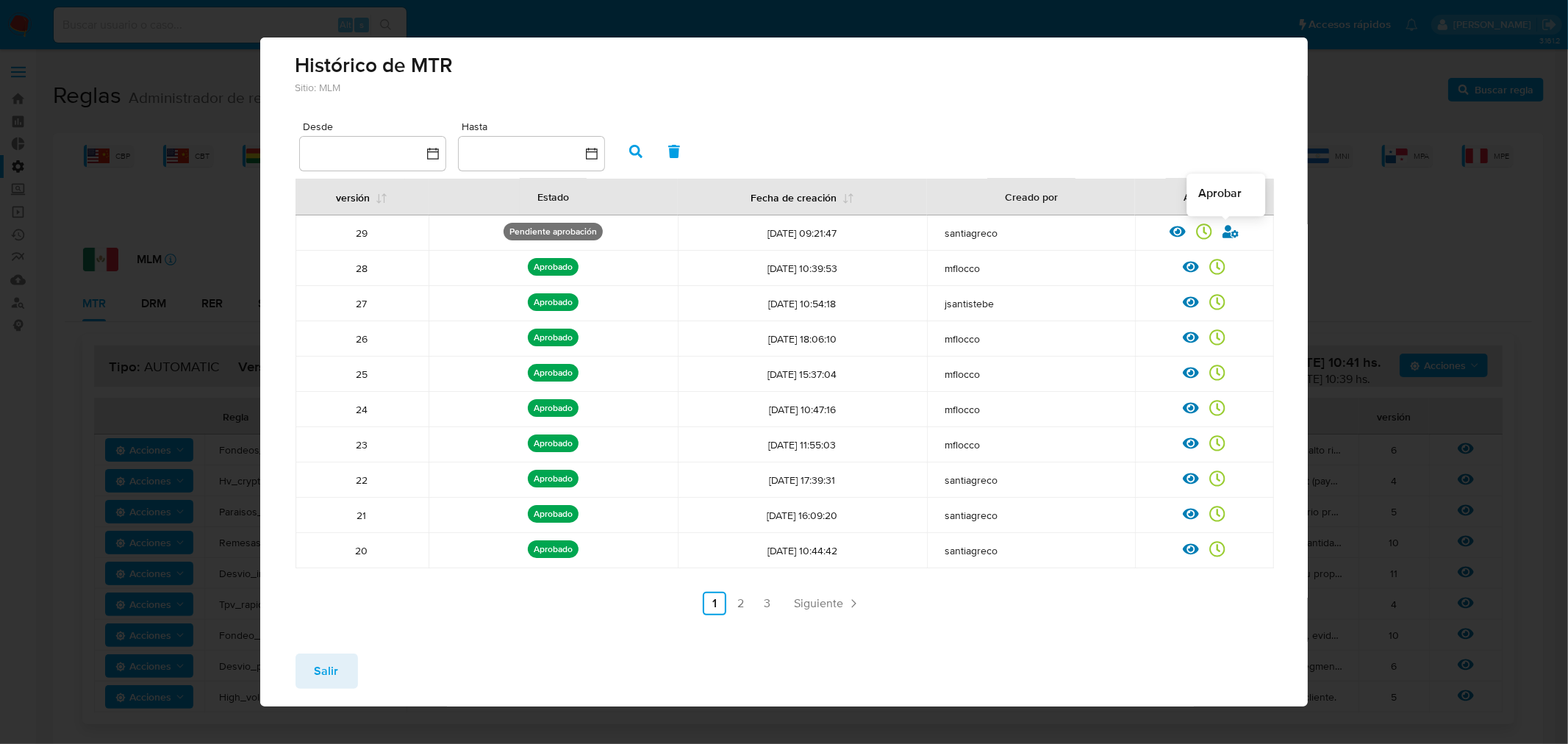
click at [1226, 232] on icon at bounding box center [1230, 231] width 16 height 16
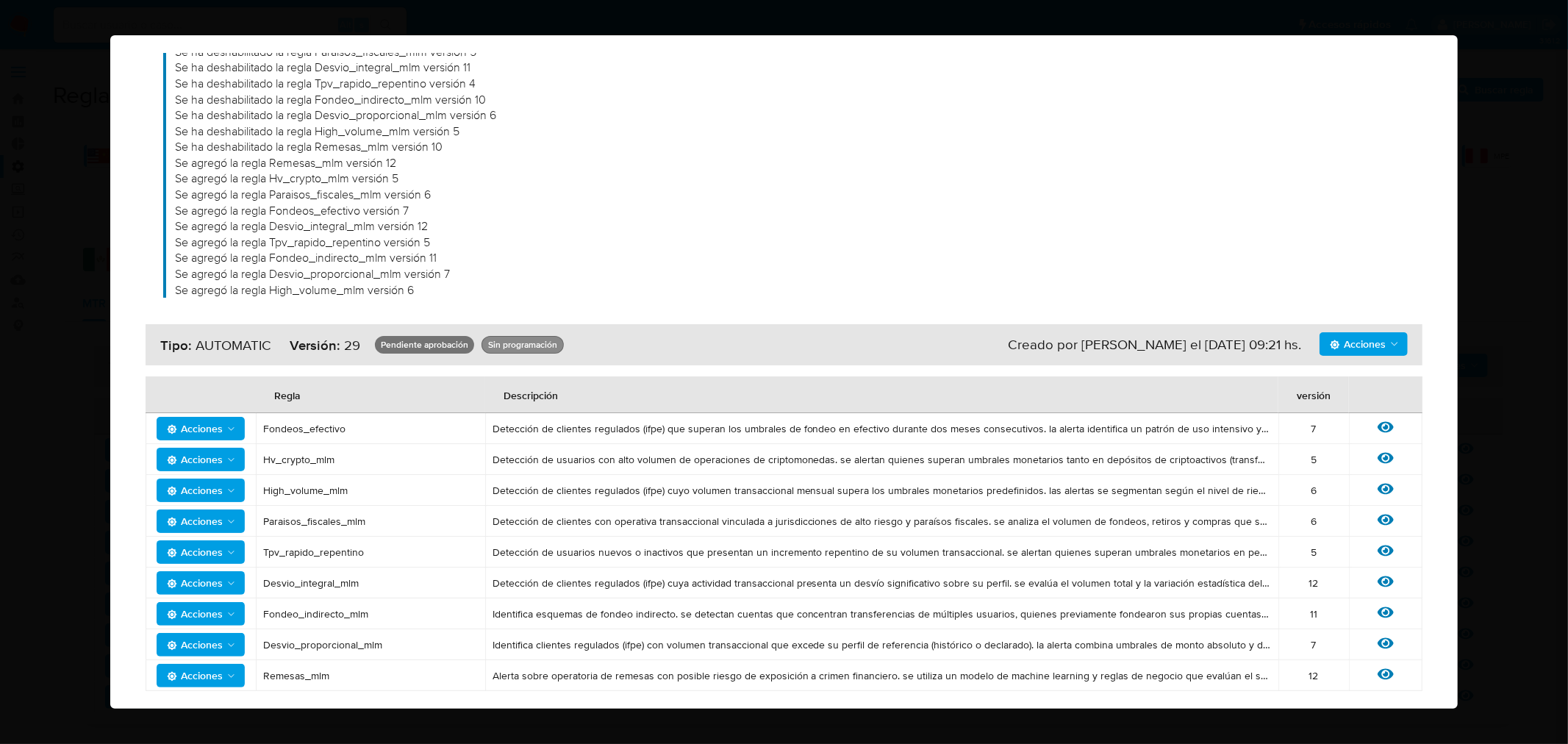
scroll to position [207, 0]
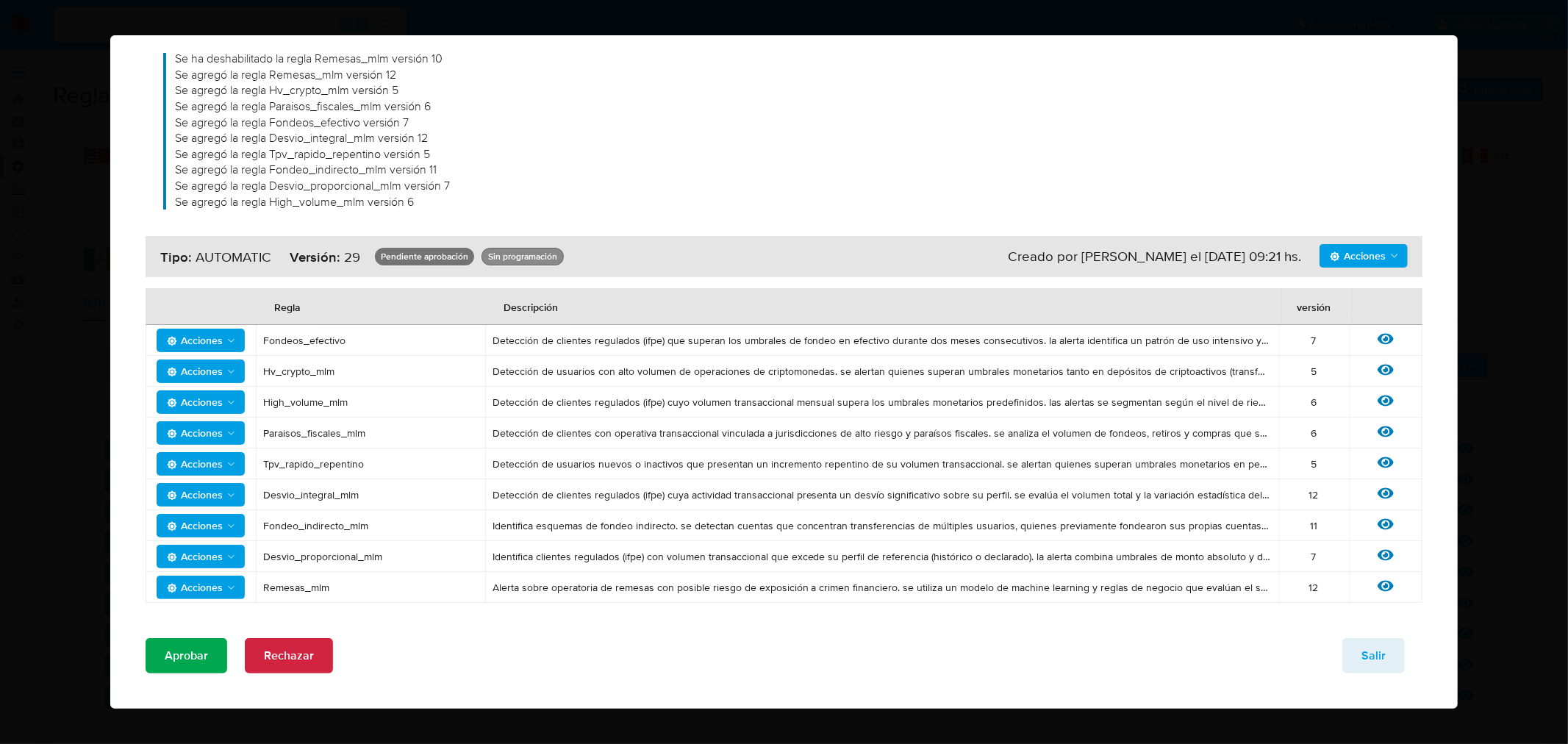
click at [193, 668] on span "Aprobar" at bounding box center [186, 655] width 43 height 33
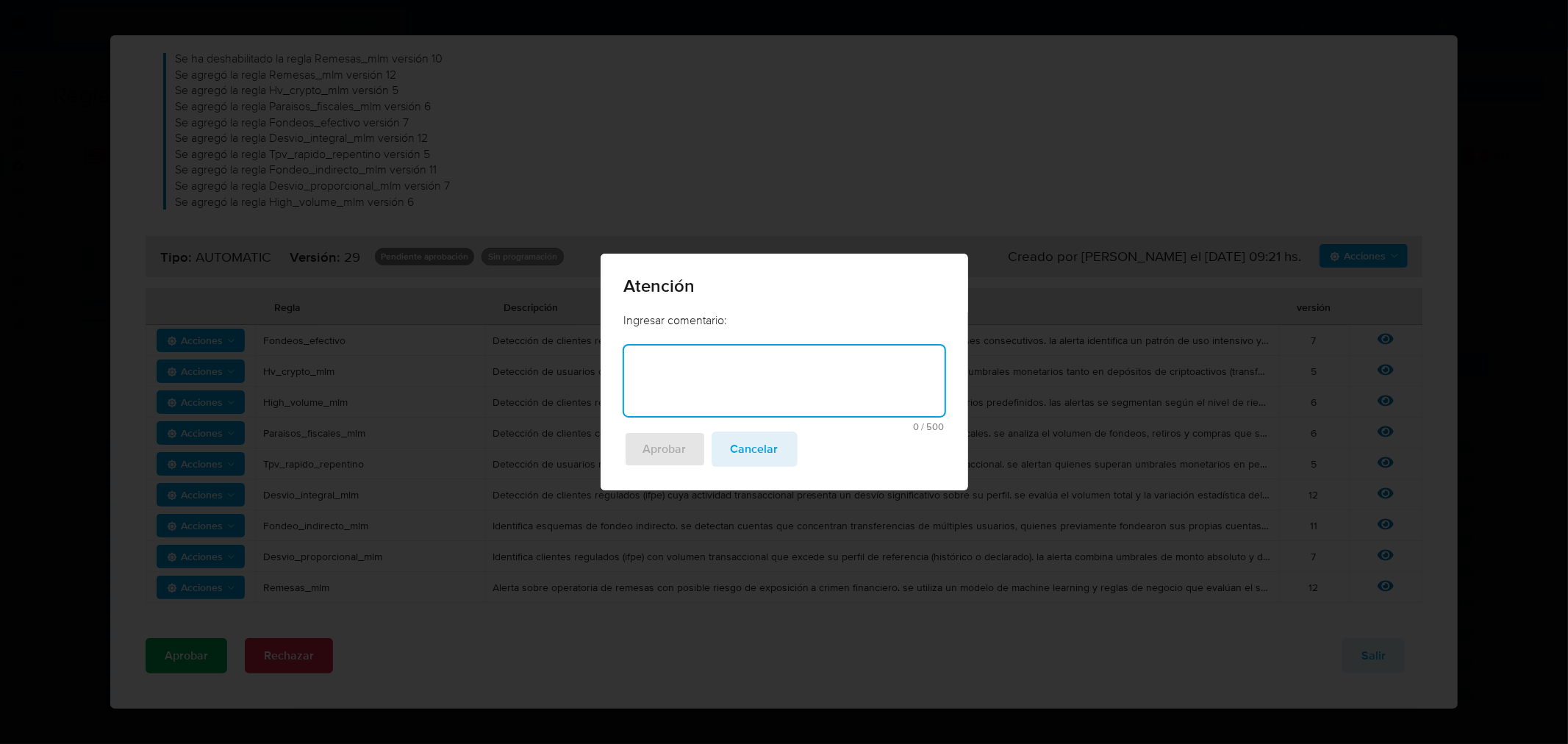
click at [738, 378] on textarea at bounding box center [784, 380] width 321 height 70
type textarea "Modificacion"
type textarea "Ajuste reincidencia por cambio Flujo Transaccional"
click at [672, 451] on span "Aprobar" at bounding box center [665, 449] width 43 height 33
